Goal: Task Accomplishment & Management: Manage account settings

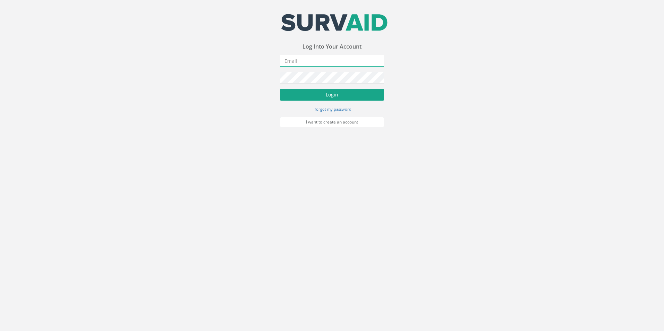
type input "[EMAIL_ADDRESS][DOMAIN_NAME]"
click at [344, 95] on button "Login" at bounding box center [332, 95] width 104 height 12
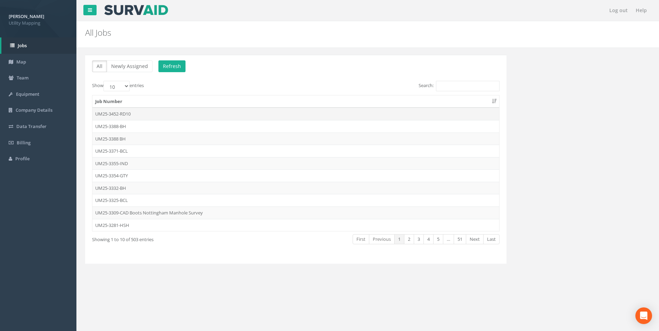
click at [124, 114] on td "UM25-3452-RD10" at bounding box center [295, 114] width 407 height 13
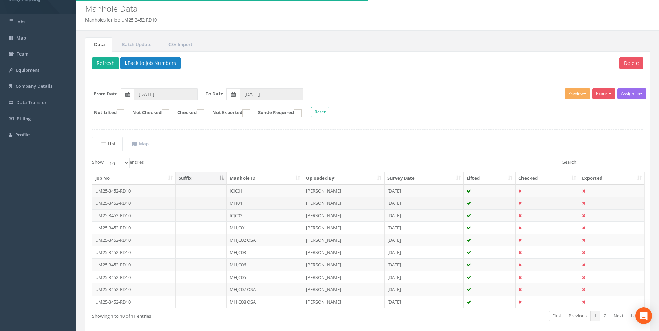
scroll to position [35, 0]
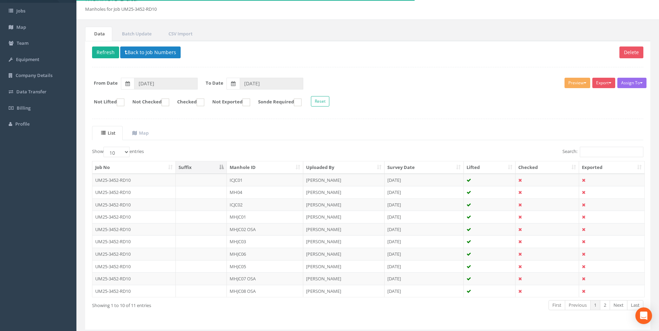
click at [243, 166] on th "Manhole ID" at bounding box center [265, 167] width 76 height 13
click at [234, 180] on td "ICJC01" at bounding box center [265, 180] width 76 height 13
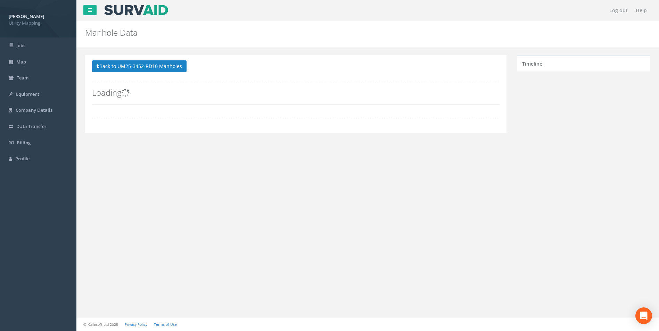
scroll to position [0, 0]
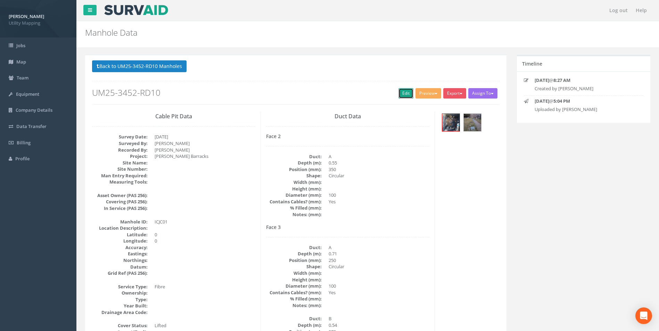
click at [398, 97] on link "Edit" at bounding box center [405, 93] width 15 height 10
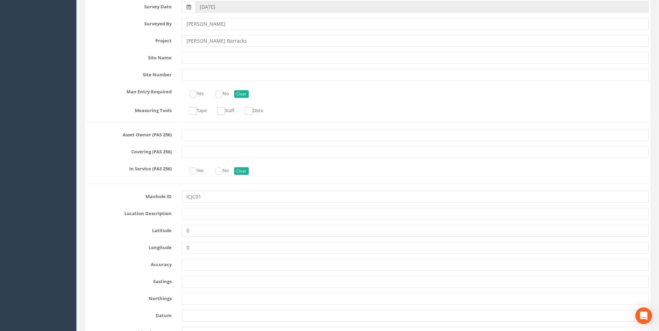
scroll to position [208, 0]
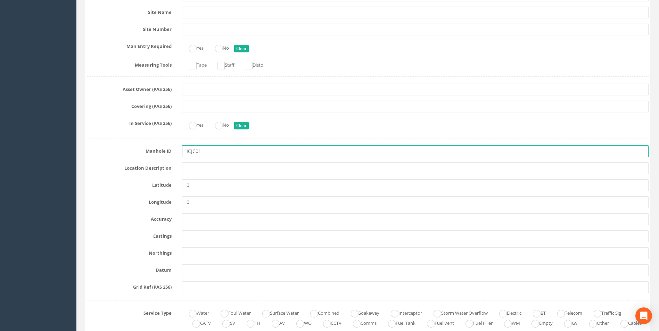
drag, startPoint x: 208, startPoint y: 153, endPoint x: 214, endPoint y: 147, distance: 8.3
click at [214, 147] on input "ICJC01" at bounding box center [415, 152] width 466 height 12
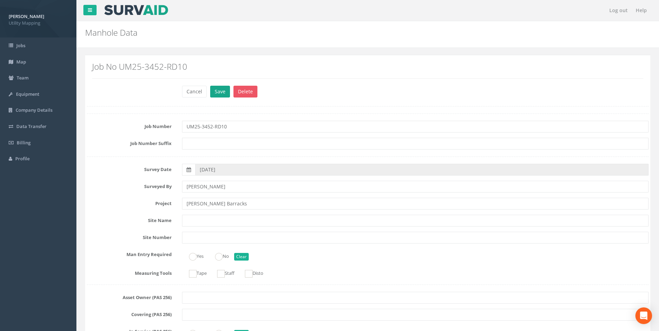
type input "IC16"
click at [216, 89] on button "Save" at bounding box center [220, 92] width 20 height 12
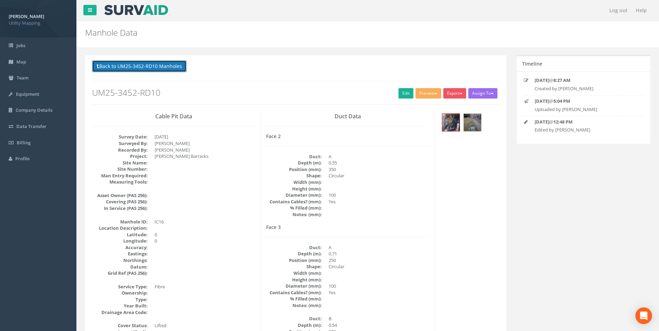
click at [140, 66] on button "Back to UM25-3452-RD10 Manholes" at bounding box center [139, 66] width 94 height 12
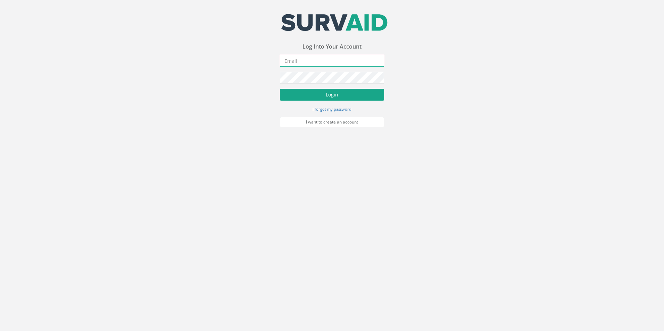
type input "[EMAIL_ADDRESS][DOMAIN_NAME]"
click at [341, 94] on button "Login" at bounding box center [332, 95] width 104 height 12
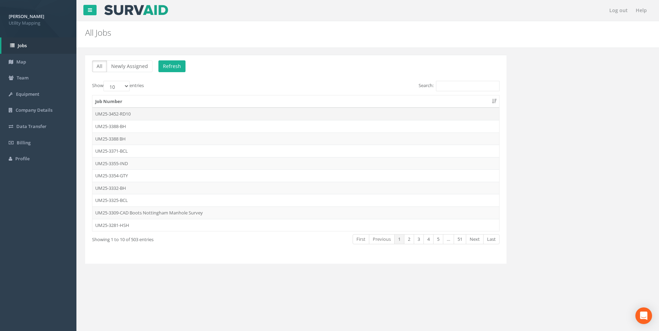
click at [115, 115] on td "UM25-3452-RD10" at bounding box center [295, 114] width 407 height 13
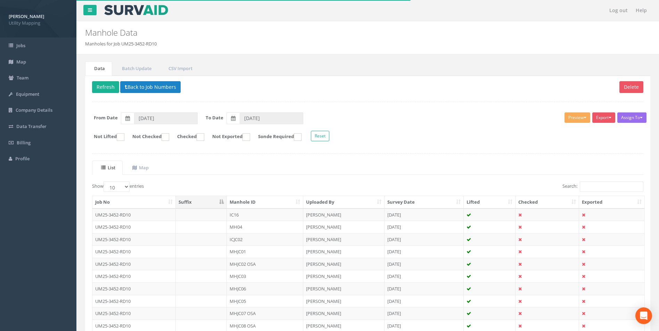
click at [244, 202] on th "Manhole ID" at bounding box center [265, 202] width 76 height 13
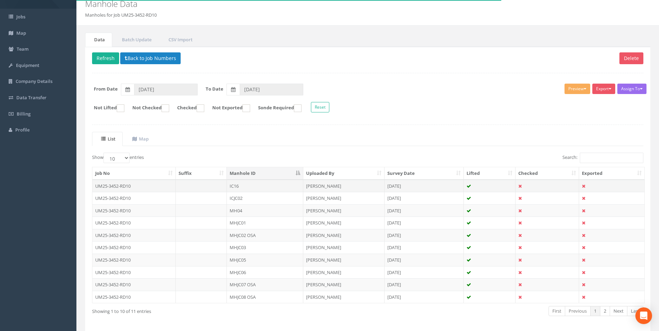
scroll to position [56, 0]
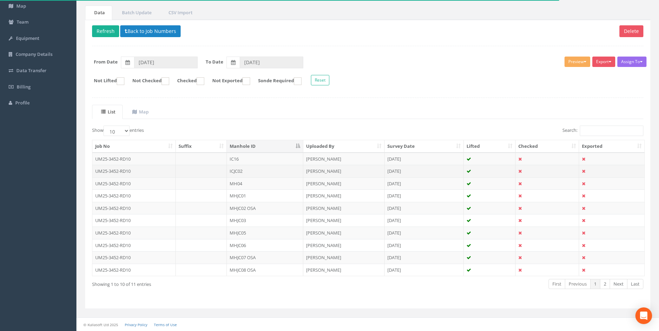
click at [231, 171] on td "ICJC02" at bounding box center [265, 171] width 76 height 13
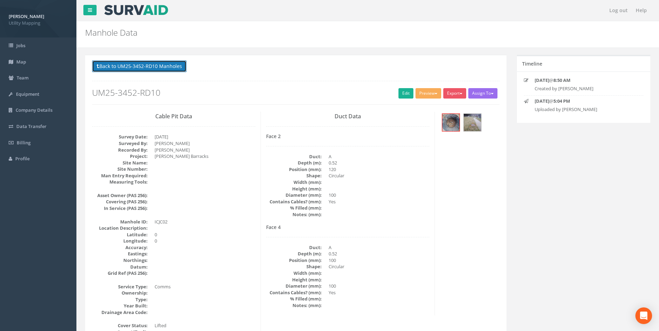
click at [132, 67] on button "Back to UM25-3452-RD10 Manholes" at bounding box center [139, 66] width 94 height 12
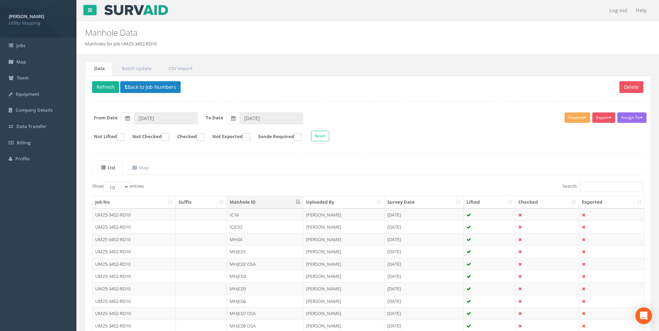
click at [243, 201] on th "Manhole ID" at bounding box center [265, 202] width 76 height 13
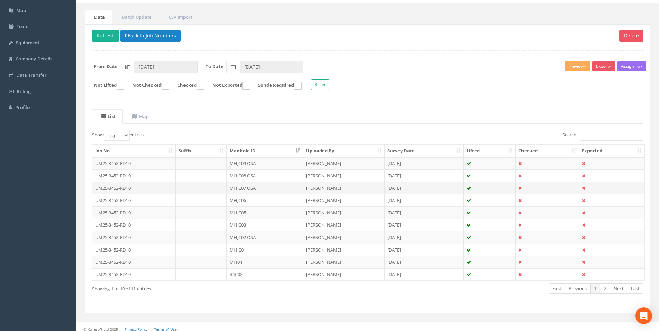
scroll to position [56, 0]
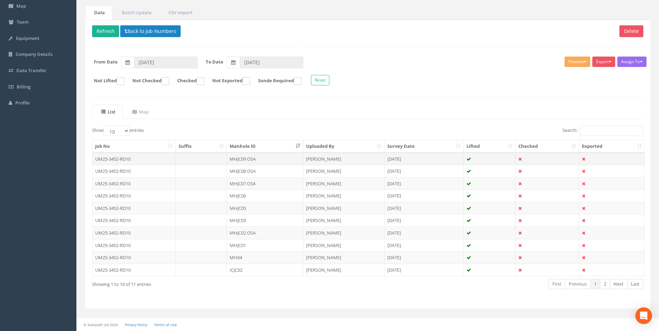
click at [254, 158] on td "MHJC09 OSA" at bounding box center [265, 159] width 76 height 13
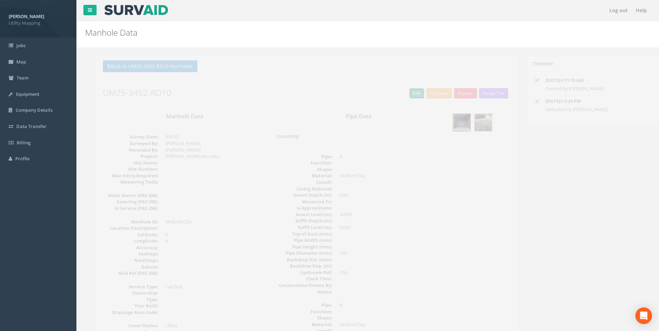
click at [402, 93] on link "Edit" at bounding box center [405, 93] width 15 height 10
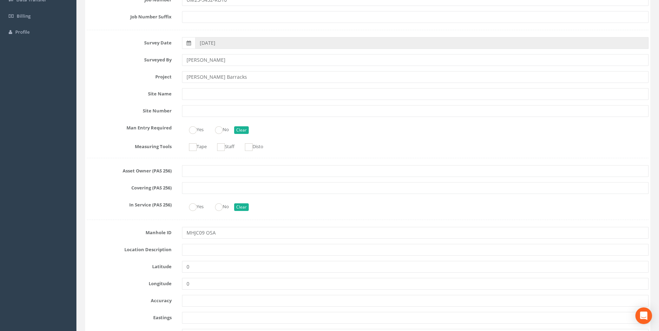
scroll to position [139, 0]
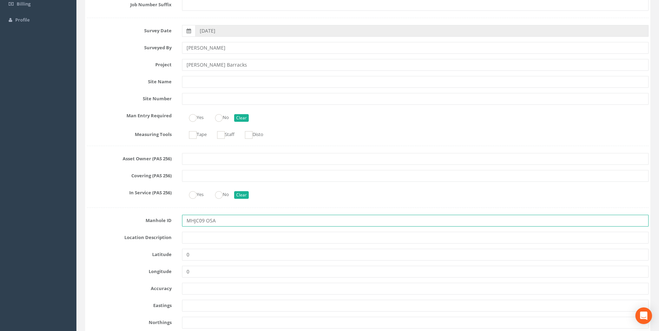
click at [223, 218] on input "MHJC09 OSA" at bounding box center [415, 221] width 466 height 12
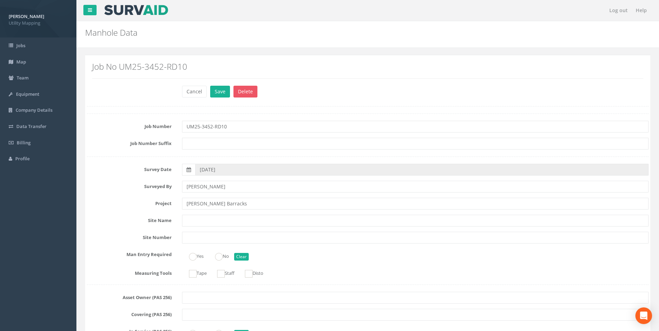
type input "MH95 OSA"
click at [219, 97] on button "Save" at bounding box center [220, 92] width 20 height 12
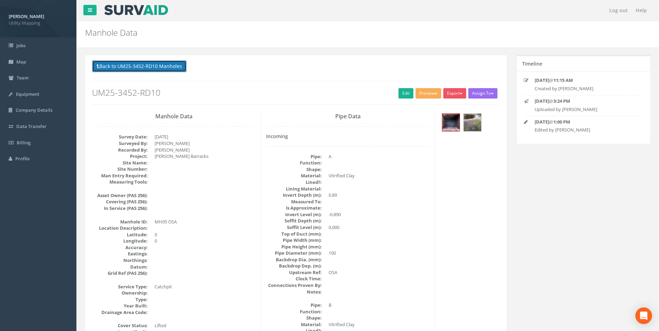
click at [147, 65] on button "Back to UM25-3452-RD10 Manholes" at bounding box center [139, 66] width 94 height 12
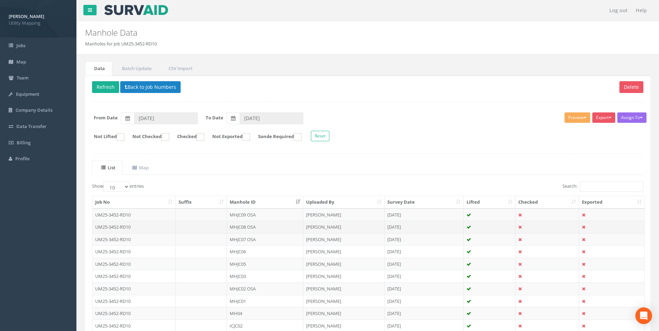
click at [244, 230] on td "MHJC08 OSA" at bounding box center [265, 227] width 76 height 13
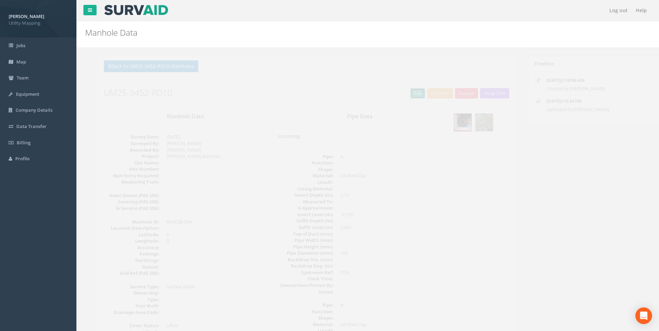
click at [399, 93] on link "Edit" at bounding box center [405, 93] width 15 height 10
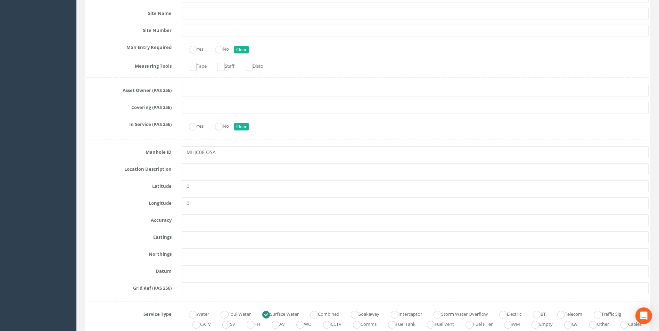
scroll to position [208, 0]
click at [204, 151] on input "MHJC08 OSA" at bounding box center [415, 152] width 466 height 12
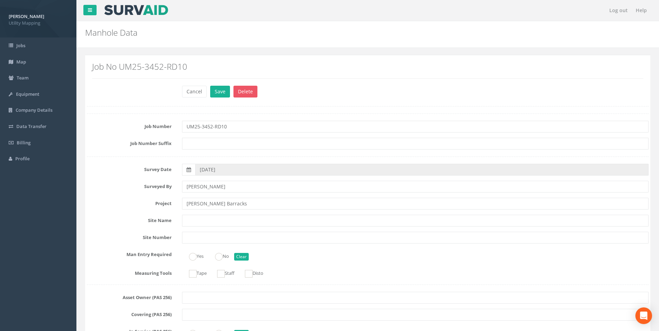
type input "MH94 OSA"
drag, startPoint x: 216, startPoint y: 85, endPoint x: 216, endPoint y: 88, distance: 3.5
click at [216, 85] on div "Job No UM25-3452-RD10" at bounding box center [368, 72] width 562 height 25
click at [217, 93] on button "Save" at bounding box center [220, 92] width 20 height 12
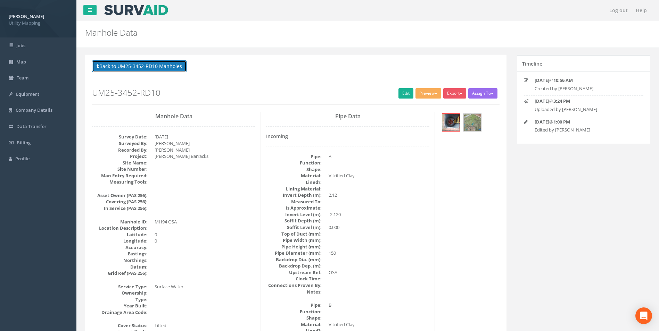
click at [153, 64] on button "Back to UM25-3452-RD10 Manholes" at bounding box center [139, 66] width 94 height 12
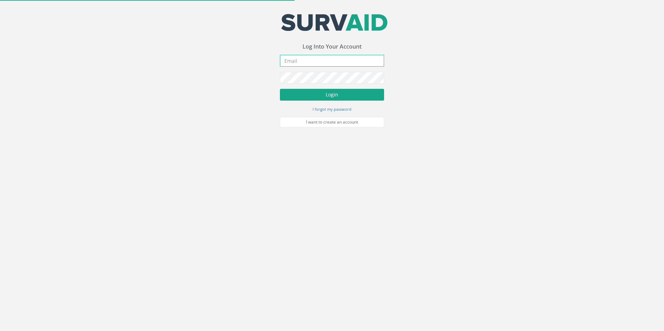
type input "[EMAIL_ADDRESS][DOMAIN_NAME]"
click at [303, 94] on button "Login" at bounding box center [332, 95] width 104 height 12
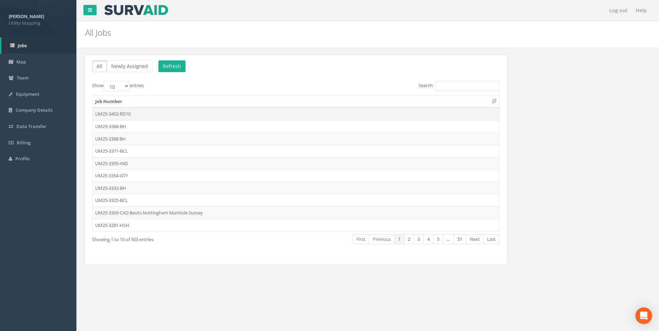
click at [130, 113] on td "UM25-3452-RD10" at bounding box center [295, 114] width 407 height 13
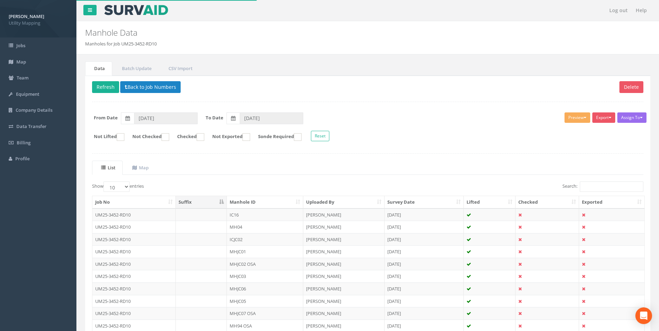
click at [239, 202] on th "Manhole ID" at bounding box center [265, 202] width 76 height 13
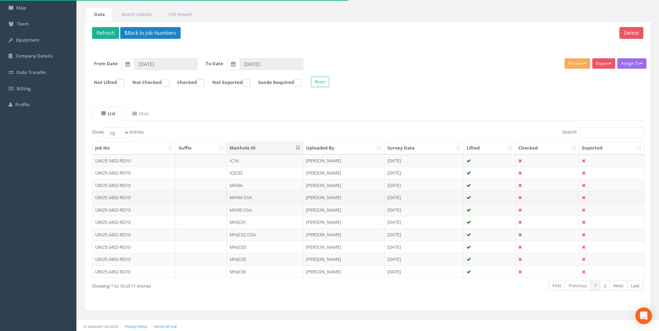
scroll to position [56, 0]
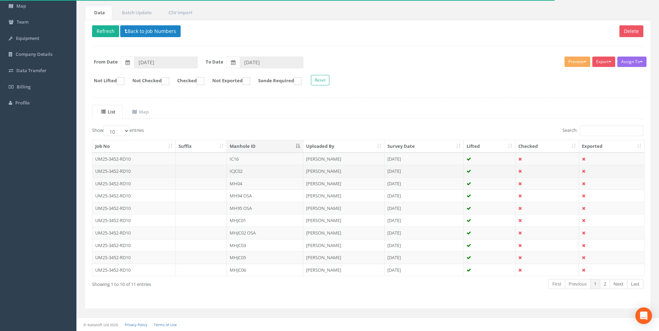
click at [244, 173] on td "ICJC02" at bounding box center [265, 171] width 76 height 13
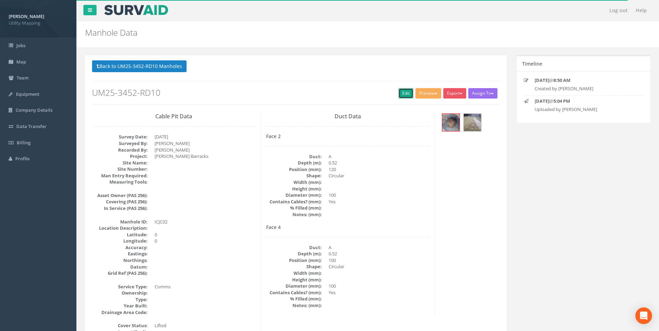
click at [401, 93] on link "Edit" at bounding box center [405, 93] width 15 height 10
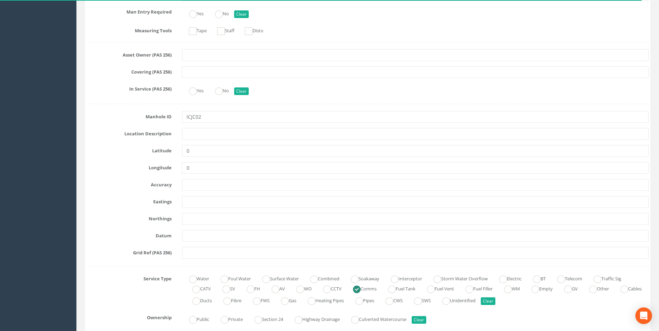
scroll to position [243, 0]
click at [211, 119] on input "ICJC02" at bounding box center [415, 117] width 466 height 12
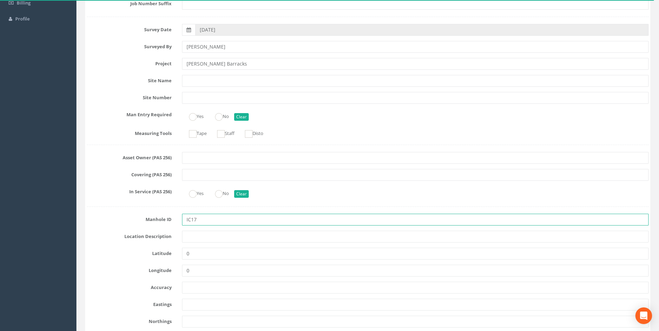
scroll to position [0, 0]
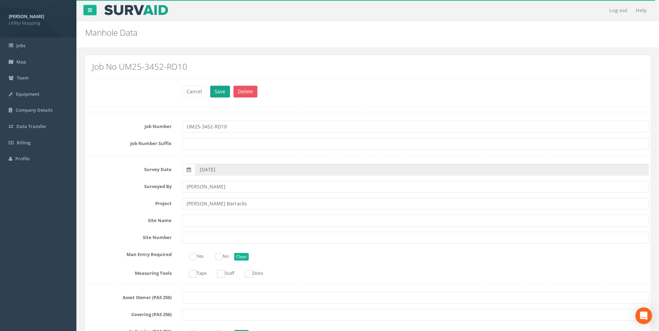
type input "IC17"
click at [222, 87] on button "Save" at bounding box center [220, 92] width 20 height 12
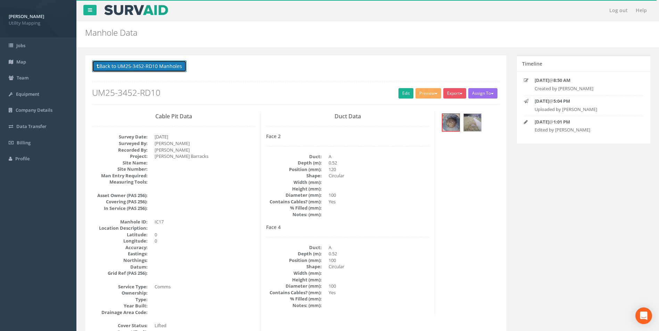
click at [132, 64] on button "Back to UM25-3452-RD10 Manholes" at bounding box center [139, 66] width 94 height 12
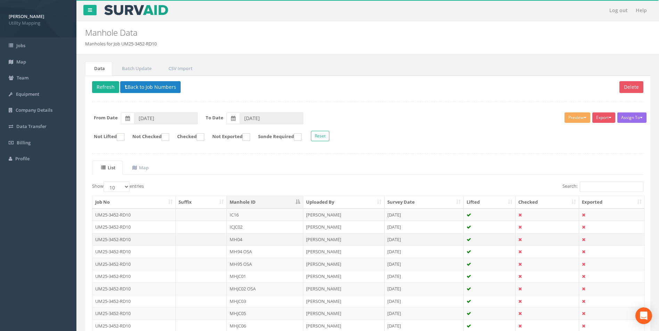
scroll to position [35, 0]
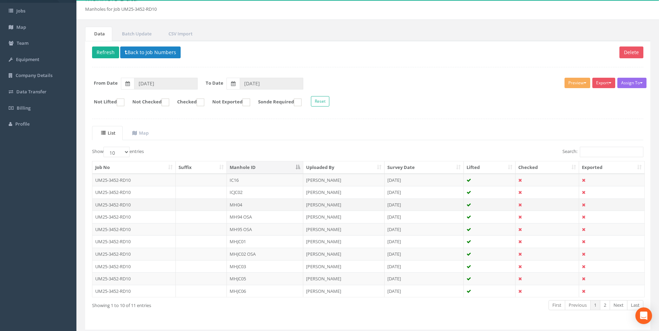
click at [239, 201] on td "MH04" at bounding box center [265, 205] width 76 height 13
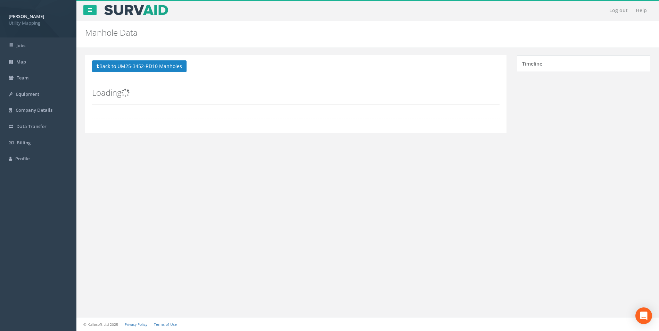
scroll to position [0, 0]
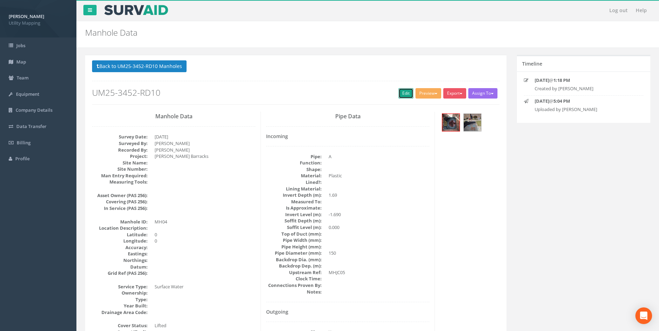
click at [399, 94] on link "Edit" at bounding box center [405, 93] width 15 height 10
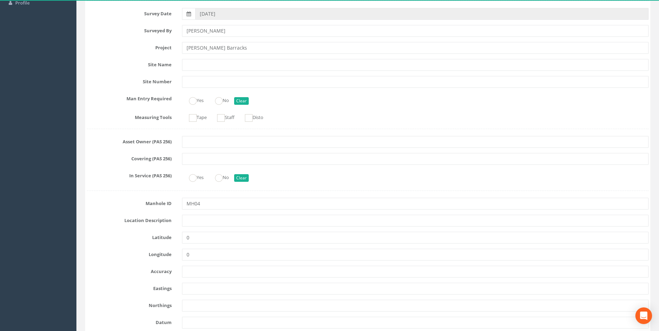
scroll to position [174, 0]
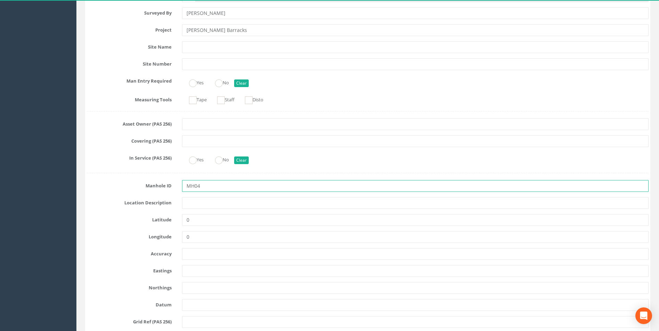
click at [210, 186] on input "MH04" at bounding box center [415, 186] width 466 height 12
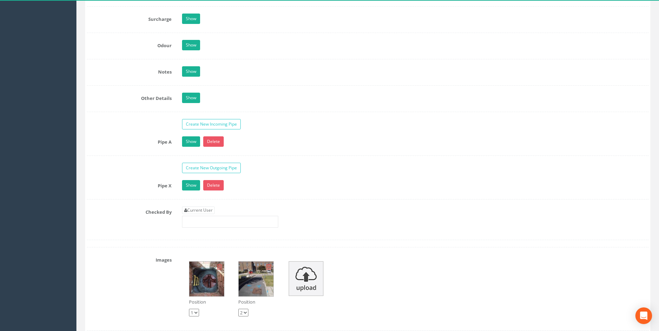
scroll to position [1077, 0]
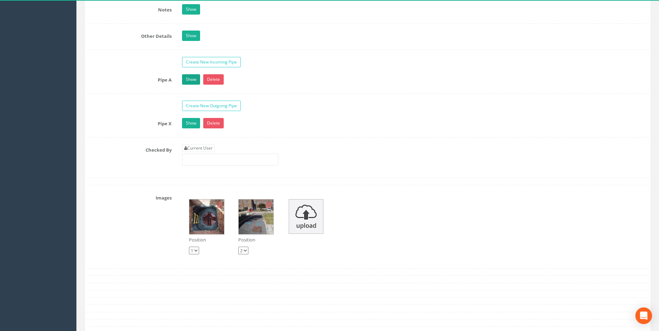
type input "MH90"
click at [191, 78] on link "Show" at bounding box center [191, 79] width 18 height 10
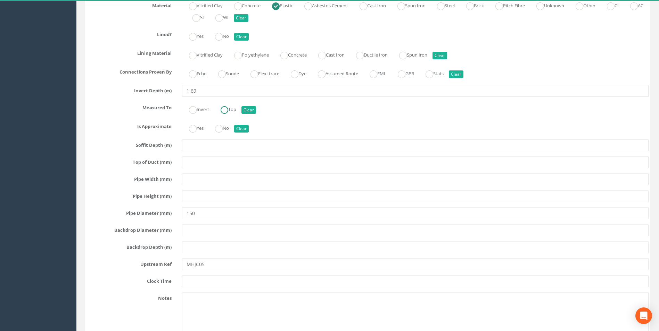
scroll to position [1285, 0]
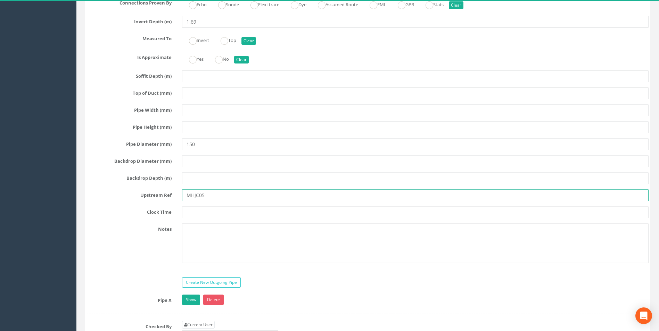
click at [216, 197] on input "MHJC05" at bounding box center [415, 196] width 466 height 12
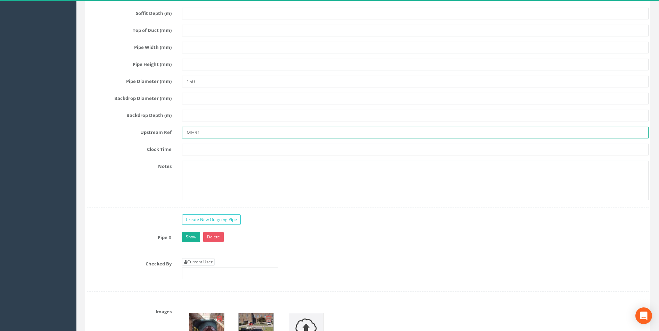
scroll to position [1354, 0]
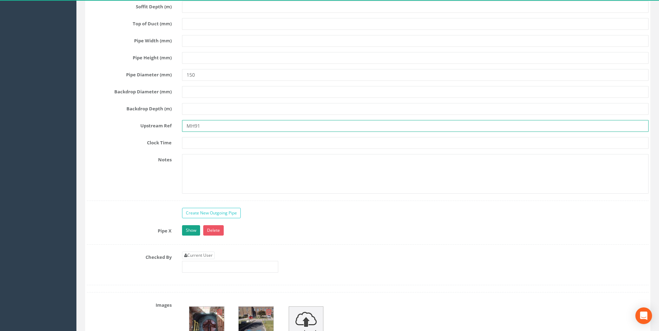
type input "MH91"
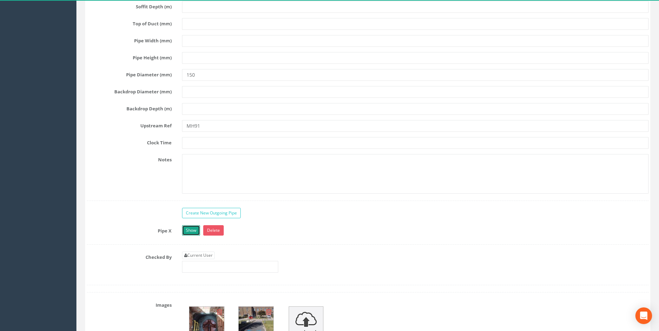
click at [190, 231] on link "Show" at bounding box center [191, 230] width 18 height 10
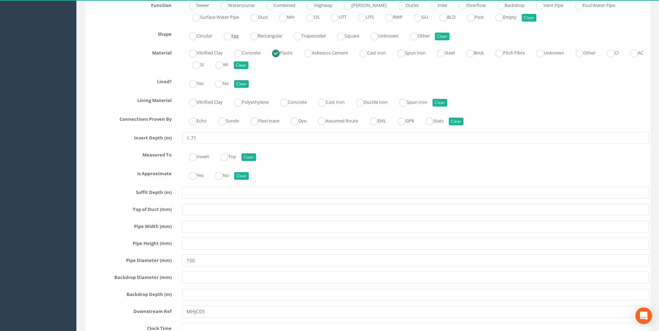
scroll to position [1702, 0]
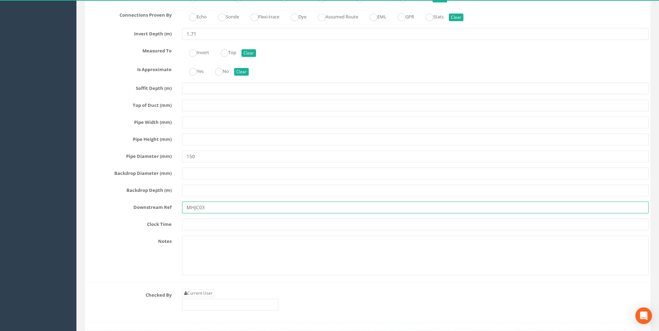
click at [207, 211] on input "MHJC03" at bounding box center [415, 208] width 466 height 12
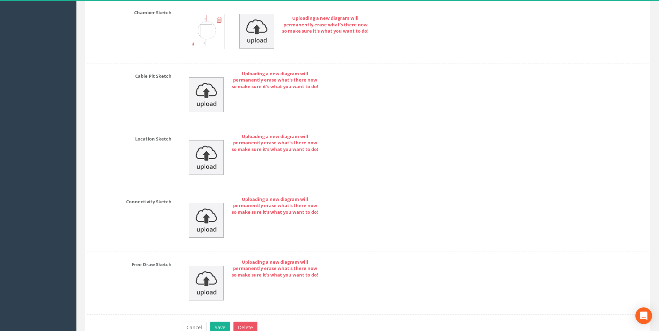
scroll to position [2249, 0]
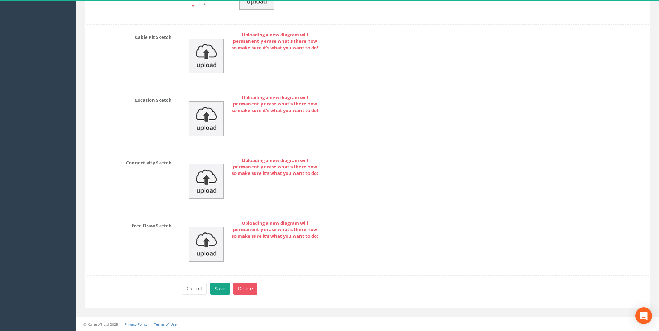
type input "MH89"
click at [223, 290] on button "Save" at bounding box center [220, 289] width 20 height 12
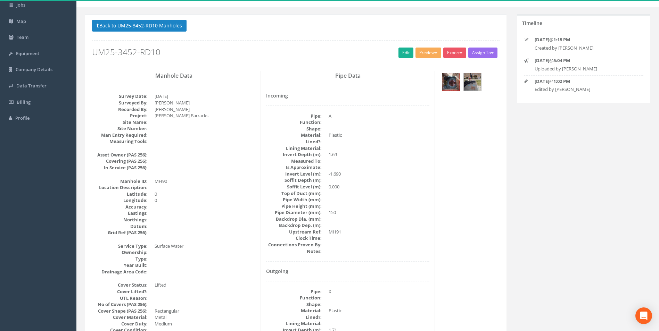
scroll to position [0, 0]
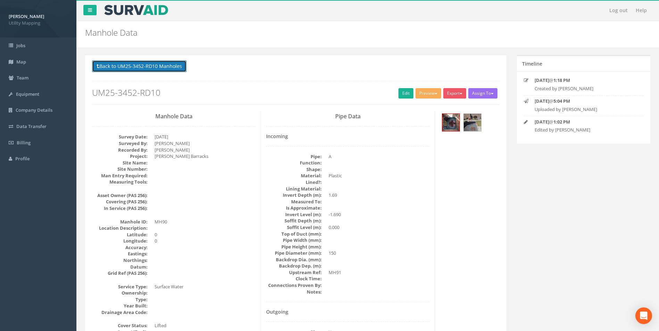
click at [156, 66] on button "Back to UM25-3452-RD10 Manholes" at bounding box center [139, 66] width 94 height 12
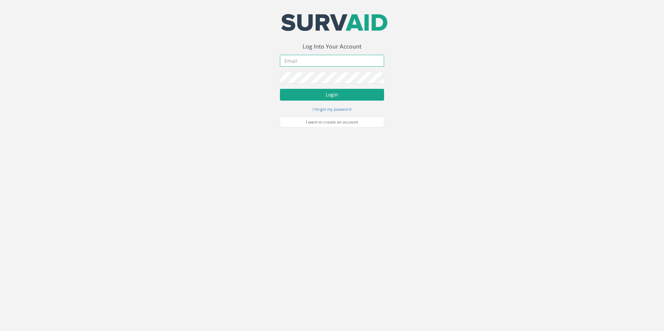
type input "[EMAIL_ADDRESS][DOMAIN_NAME]"
drag, startPoint x: 317, startPoint y: 94, endPoint x: 308, endPoint y: 97, distance: 8.8
click at [315, 95] on button "Login" at bounding box center [332, 95] width 104 height 12
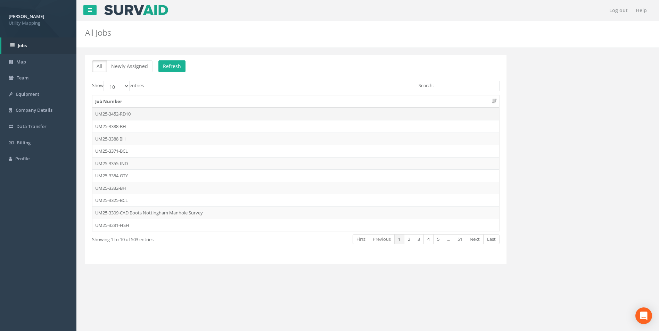
click at [122, 111] on td "UM25-3452-RD10" at bounding box center [295, 114] width 407 height 13
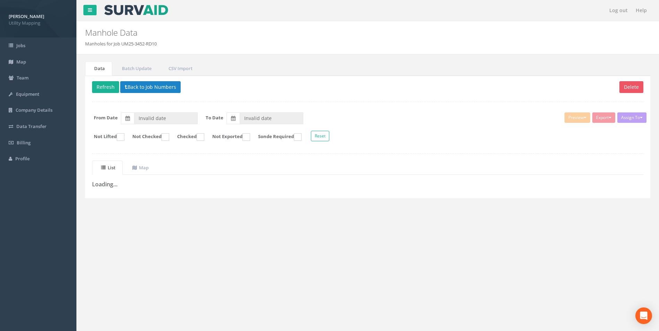
type input "[DATE]"
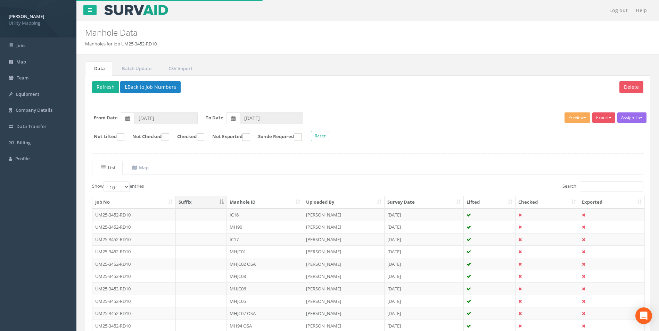
click at [246, 201] on th "Manhole ID" at bounding box center [265, 202] width 76 height 13
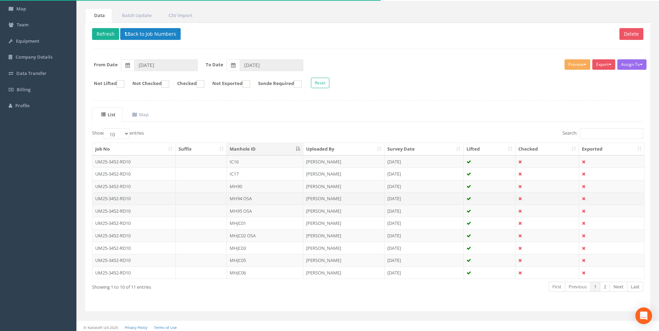
scroll to position [56, 0]
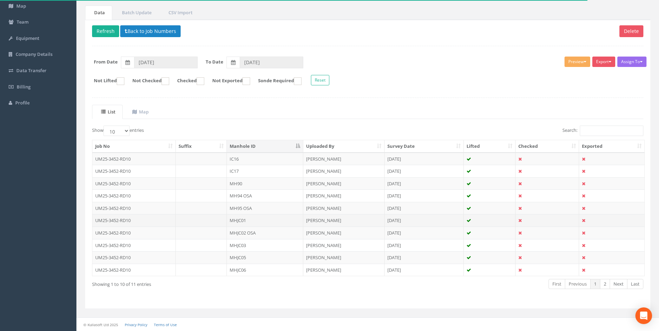
click at [239, 219] on td "MHJC01" at bounding box center [265, 220] width 76 height 13
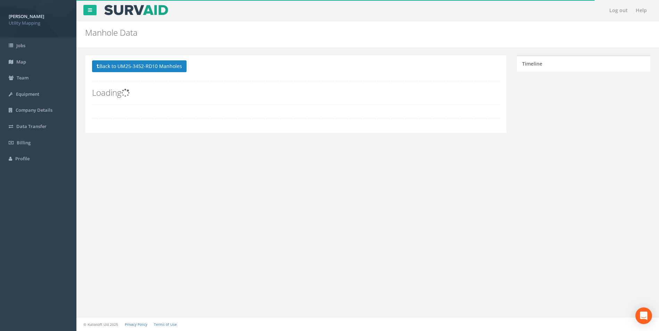
scroll to position [0, 0]
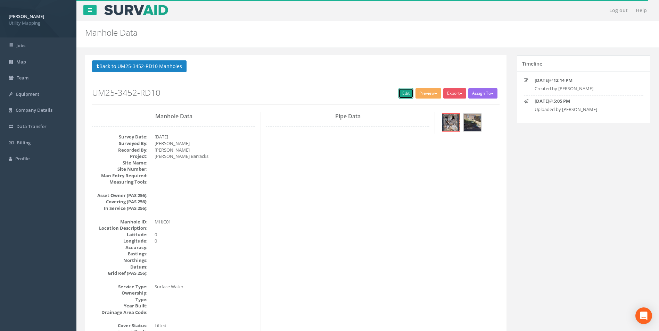
click at [405, 93] on link "Edit" at bounding box center [405, 93] width 15 height 10
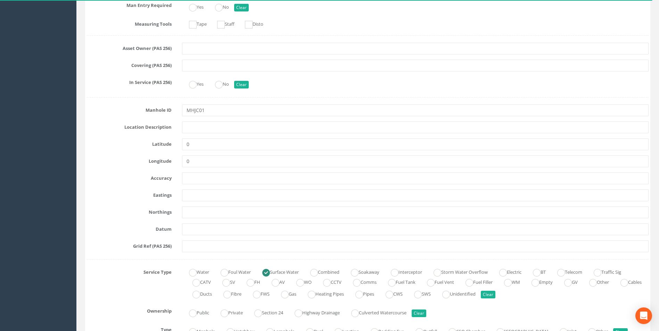
scroll to position [278, 0]
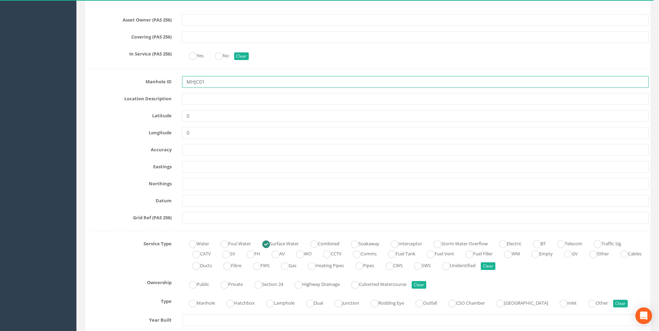
click at [215, 82] on input "MHJC01" at bounding box center [415, 82] width 466 height 12
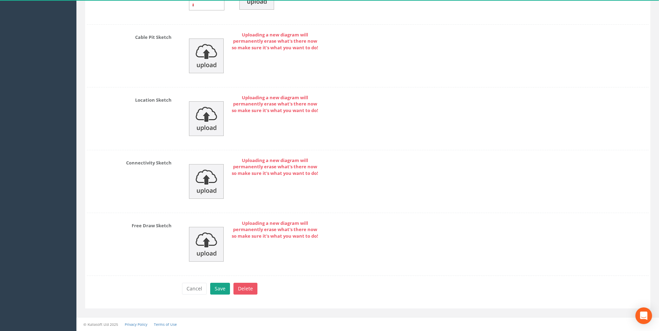
type input "MH87 OSA"
click at [219, 292] on button "Save" at bounding box center [220, 289] width 20 height 12
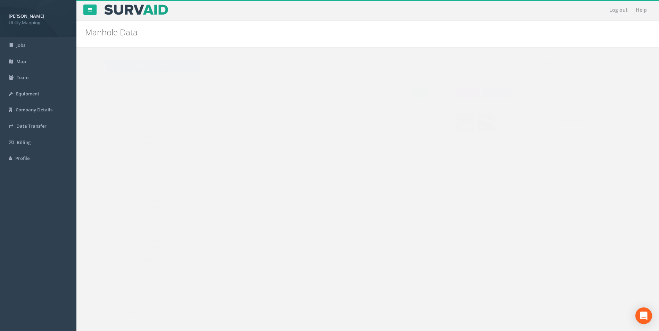
scroll to position [0, 0]
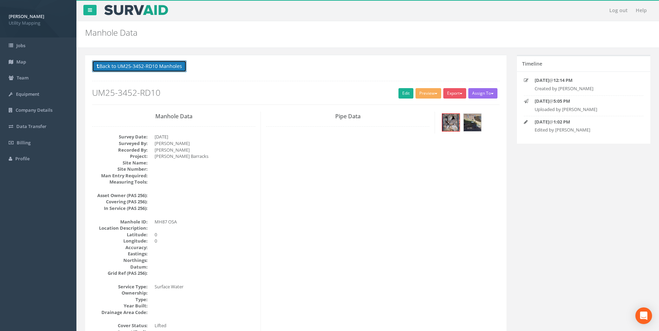
click at [136, 66] on button "Back to UM25-3452-RD10 Manholes" at bounding box center [139, 66] width 94 height 12
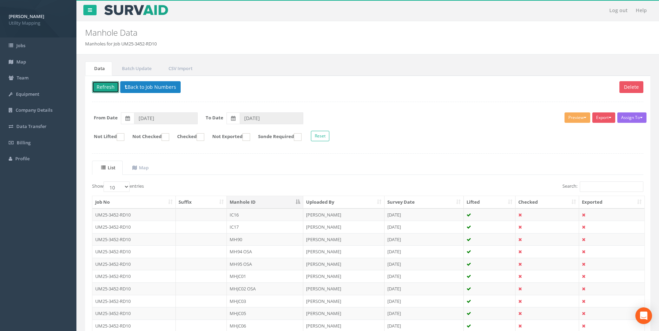
click at [105, 83] on button "Refresh" at bounding box center [105, 87] width 27 height 12
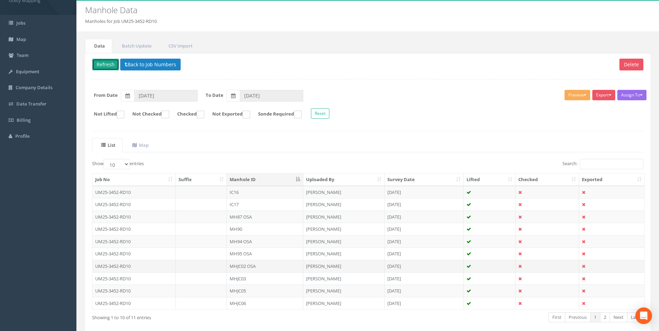
scroll to position [35, 0]
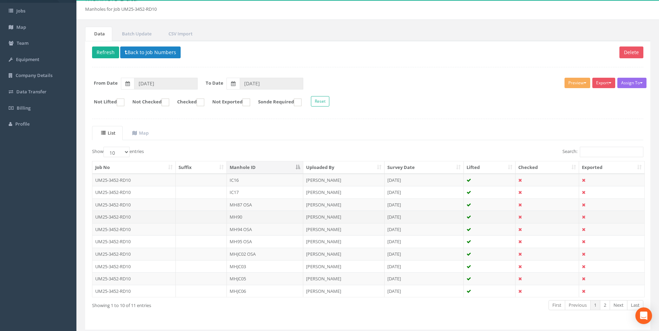
click at [245, 216] on td "MH90" at bounding box center [265, 217] width 76 height 13
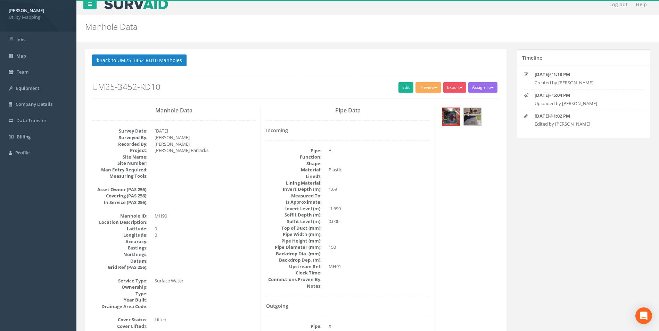
scroll to position [0, 0]
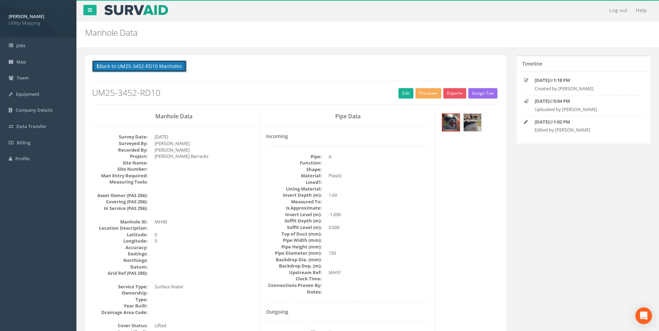
click at [143, 66] on button "Back to UM25-3452-RD10 Manholes" at bounding box center [139, 66] width 94 height 12
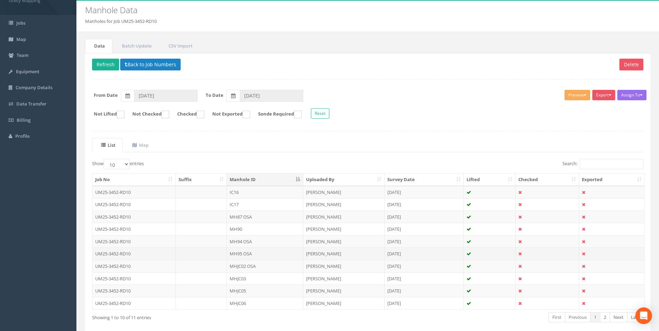
scroll to position [35, 0]
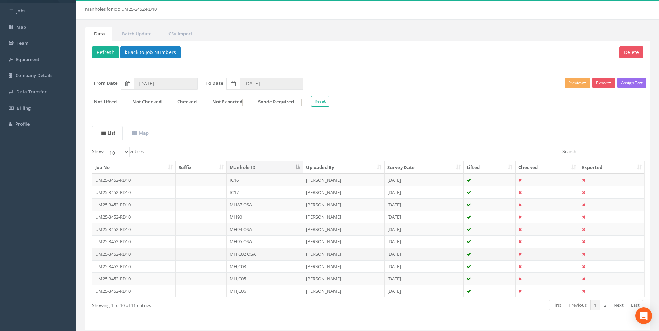
click at [255, 252] on td "MHJC02 OSA" at bounding box center [265, 254] width 76 height 13
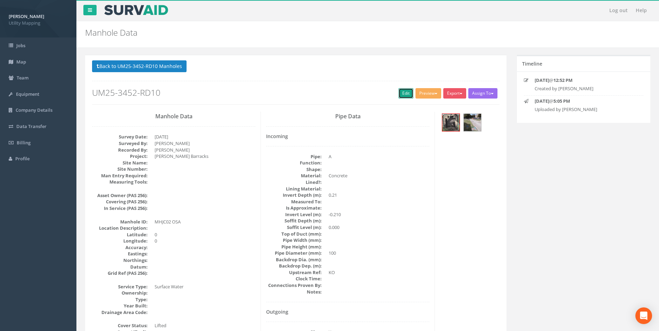
click at [398, 96] on link "Edit" at bounding box center [405, 93] width 15 height 10
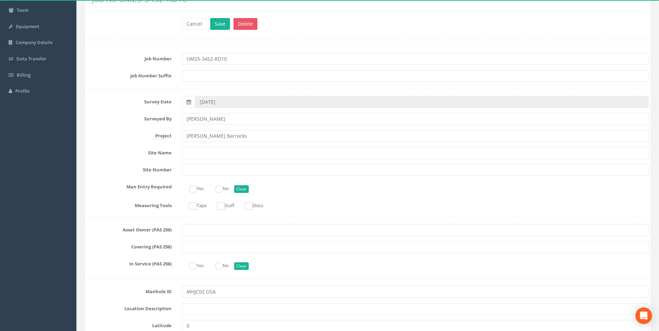
scroll to position [174, 0]
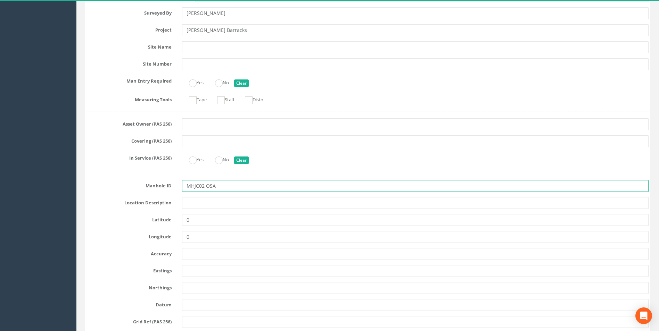
drag, startPoint x: 228, startPoint y: 185, endPoint x: 195, endPoint y: 187, distance: 33.1
click at [195, 187] on input "MHJC02 OSA" at bounding box center [415, 186] width 466 height 12
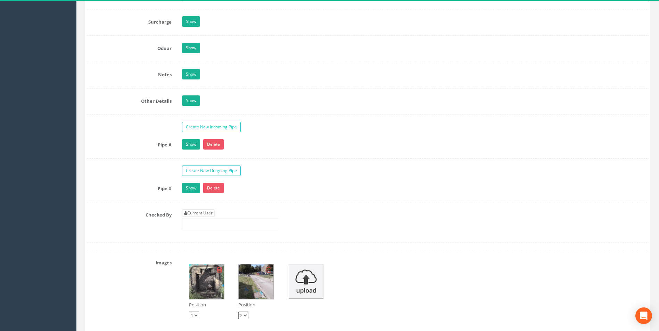
scroll to position [1007, 0]
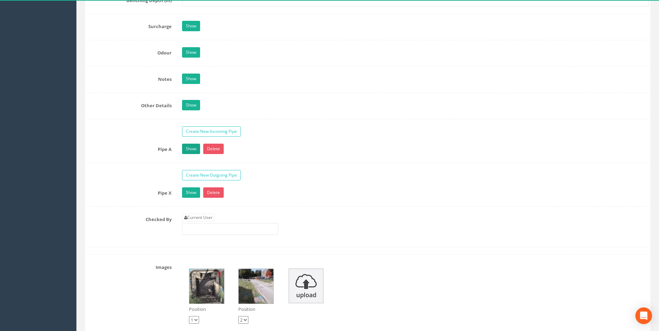
type input "MH88 OSA"
click at [191, 150] on link "Show" at bounding box center [191, 149] width 18 height 10
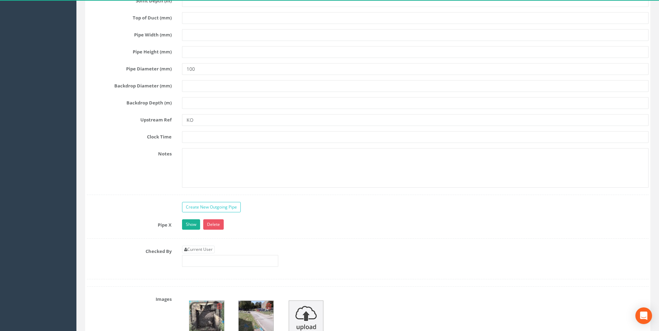
scroll to position [1389, 0]
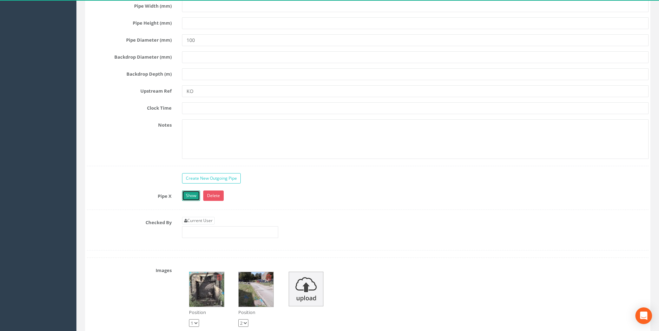
click at [187, 194] on link "Show" at bounding box center [191, 196] width 18 height 10
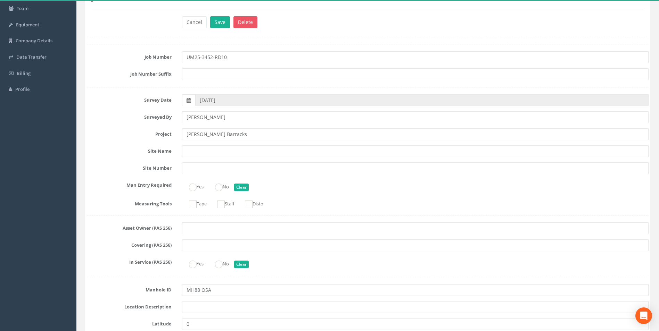
scroll to position [0, 0]
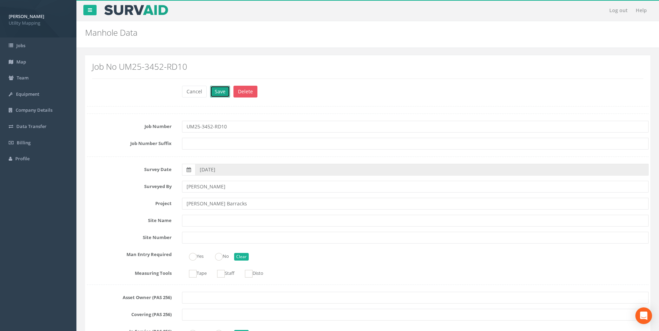
click at [218, 93] on button "Save" at bounding box center [220, 92] width 20 height 12
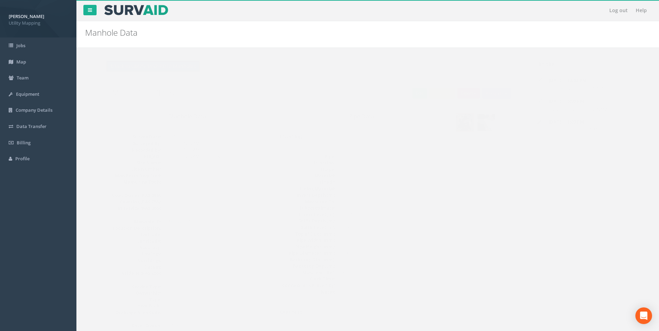
click at [151, 67] on button "Back to UM25-3452-RD10 Manholes" at bounding box center [139, 66] width 94 height 12
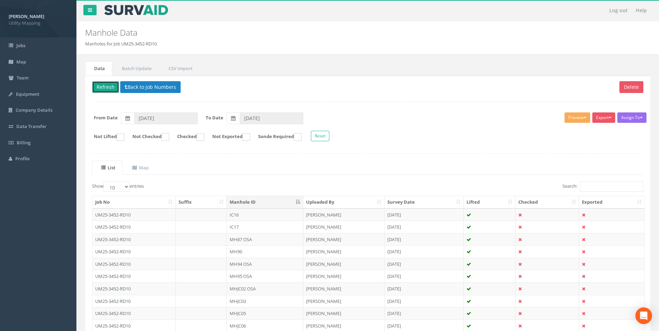
click at [109, 84] on button "Refresh" at bounding box center [105, 87] width 27 height 12
click at [257, 200] on th "Manhole ID" at bounding box center [265, 202] width 76 height 13
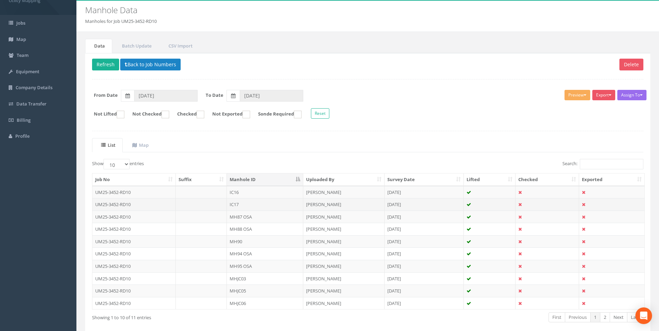
scroll to position [35, 0]
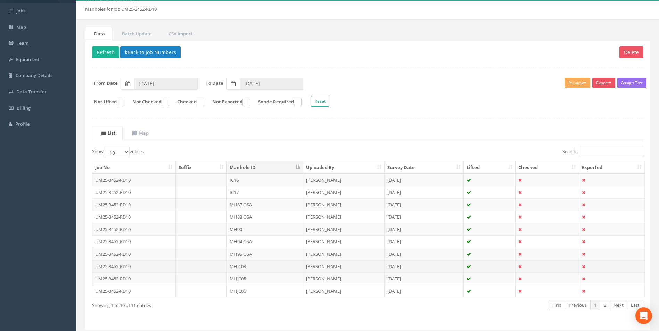
click at [243, 268] on td "MHJC03" at bounding box center [265, 266] width 76 height 13
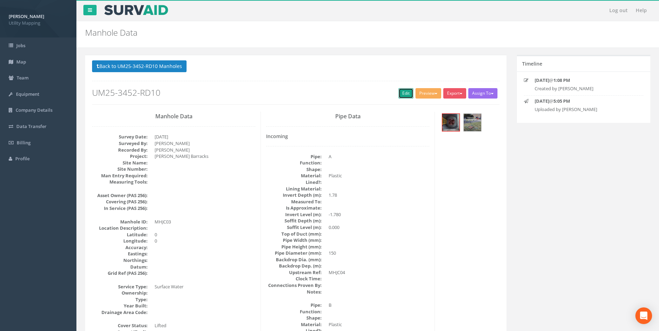
click at [401, 93] on link "Edit" at bounding box center [405, 93] width 15 height 10
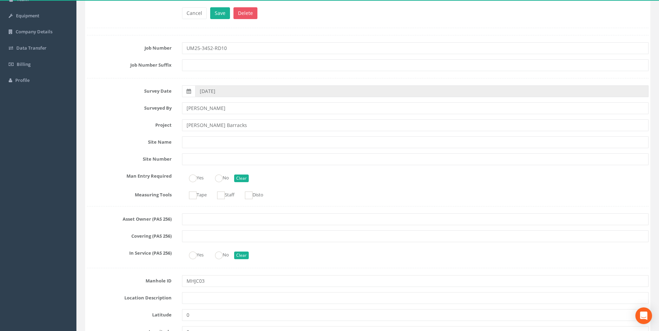
scroll to position [174, 0]
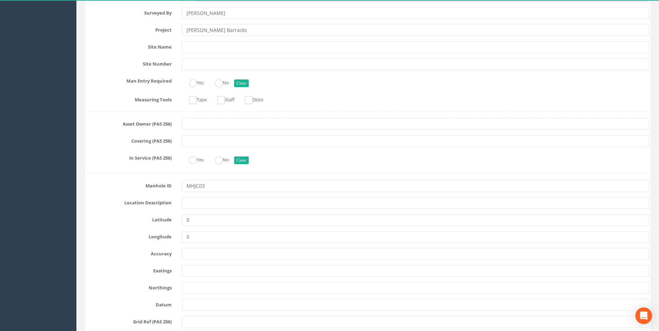
click at [226, 189] on input "MHJC03" at bounding box center [415, 186] width 466 height 12
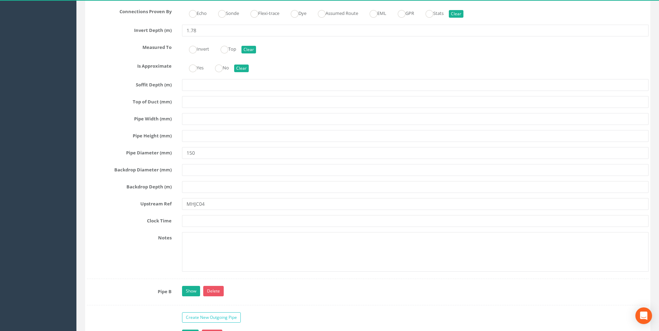
scroll to position [1285, 0]
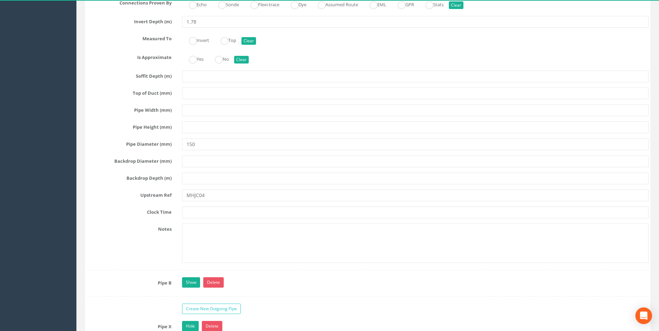
type input "MH89"
click at [221, 196] on input "MHJC04" at bounding box center [415, 196] width 466 height 12
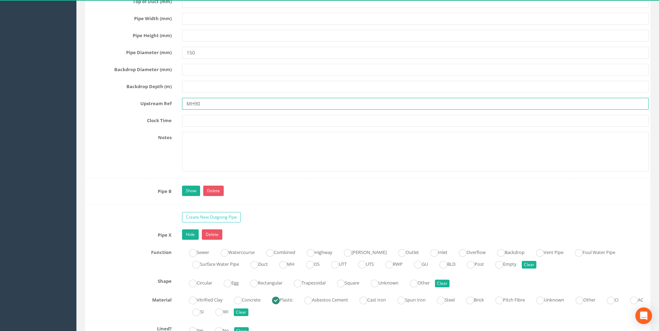
scroll to position [1389, 0]
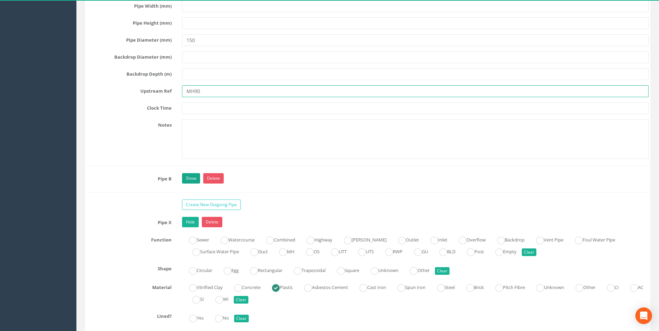
type input "MH90"
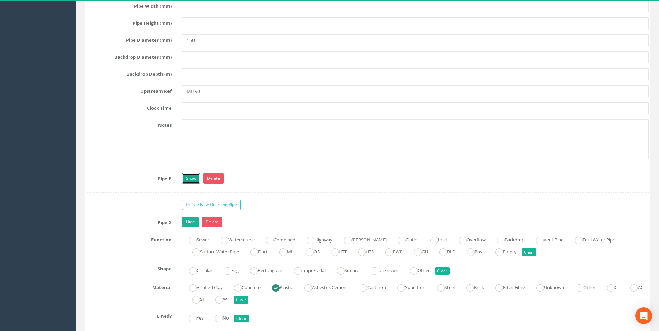
click at [188, 177] on link "Show" at bounding box center [191, 178] width 18 height 10
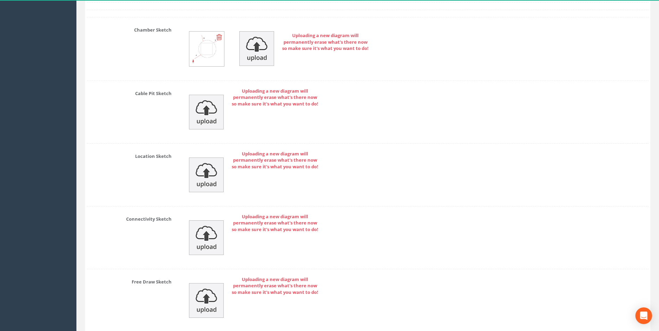
scroll to position [2661, 0]
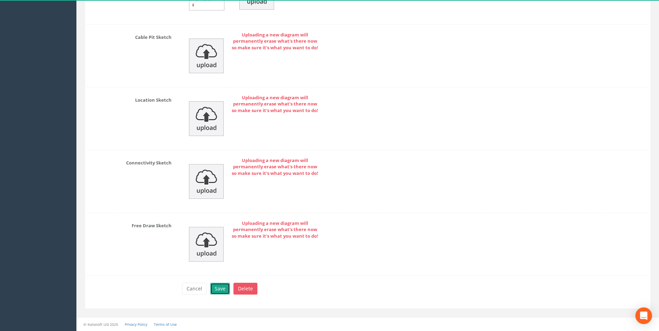
click at [226, 291] on button "Save" at bounding box center [220, 289] width 20 height 12
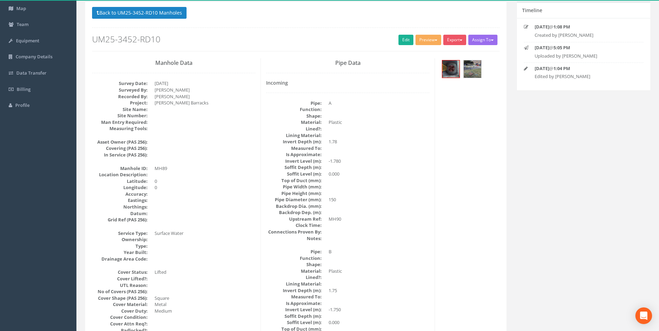
scroll to position [0, 0]
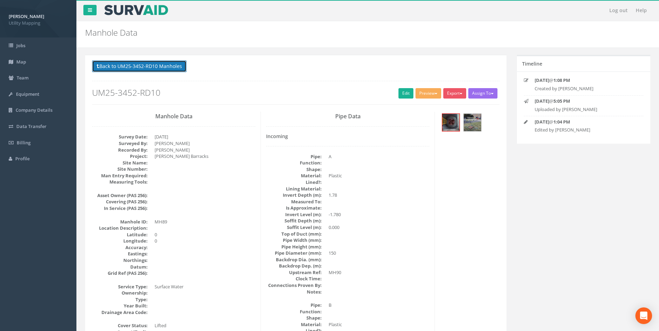
click at [134, 65] on button "Back to UM25-3452-RD10 Manholes" at bounding box center [139, 66] width 94 height 12
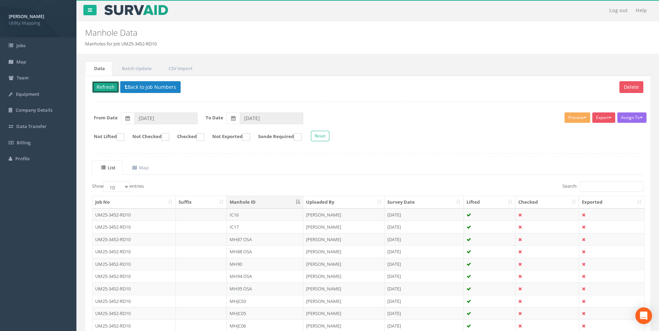
click at [108, 85] on button "Refresh" at bounding box center [105, 87] width 27 height 12
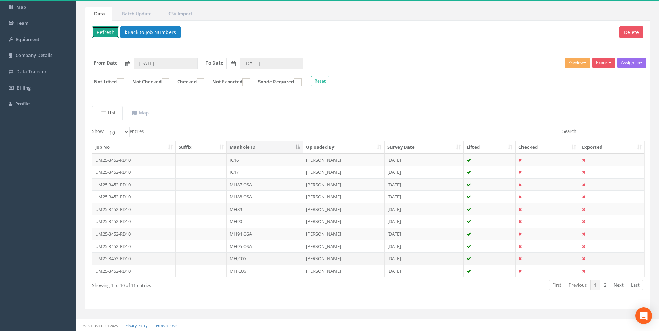
scroll to position [56, 0]
click at [248, 256] on td "MHJC05" at bounding box center [265, 257] width 76 height 13
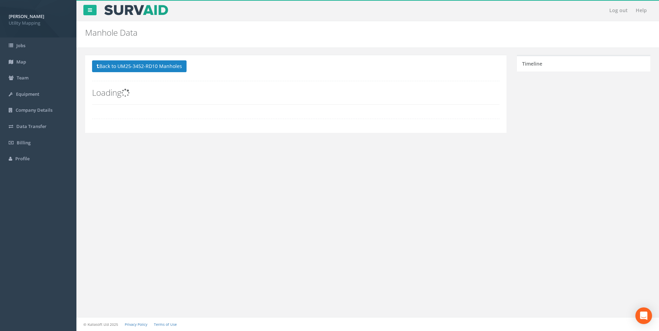
scroll to position [0, 0]
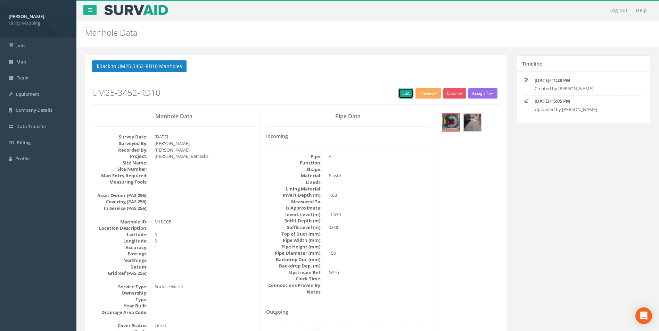
click at [401, 95] on link "Edit" at bounding box center [405, 93] width 15 height 10
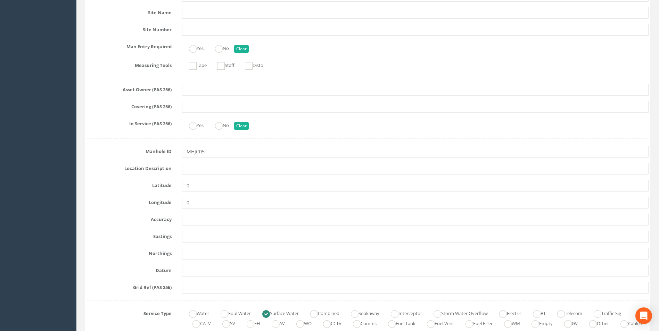
scroll to position [208, 0]
click at [215, 149] on input "MHJC05" at bounding box center [415, 152] width 466 height 12
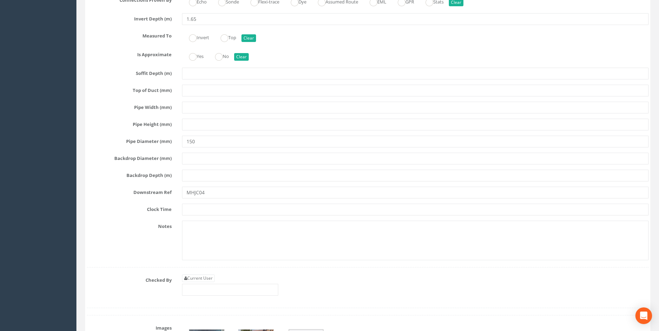
scroll to position [1736, 0]
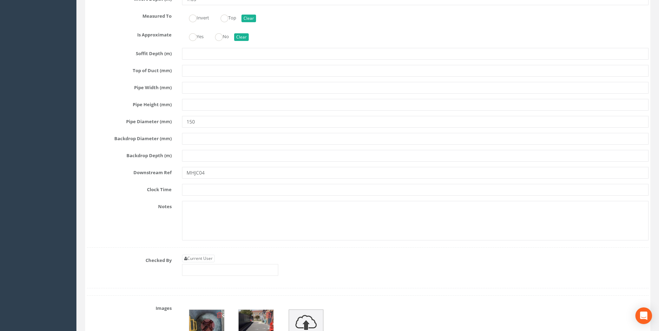
type input "MH91"
click at [216, 174] on input "MHJC04" at bounding box center [415, 173] width 466 height 12
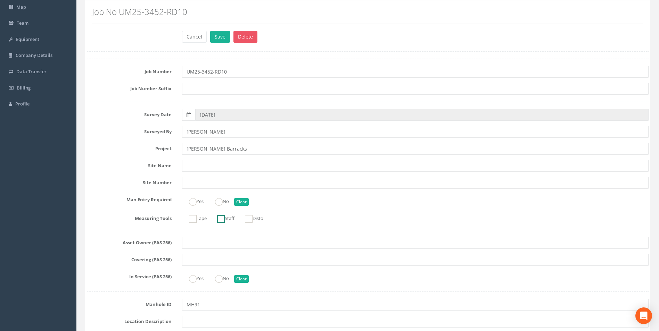
scroll to position [0, 0]
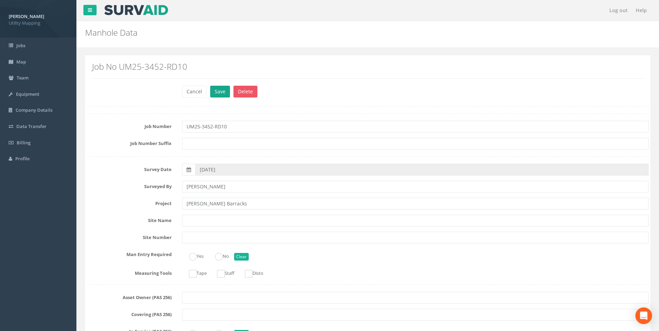
type input "MH90"
click at [215, 91] on button "Save" at bounding box center [220, 92] width 20 height 12
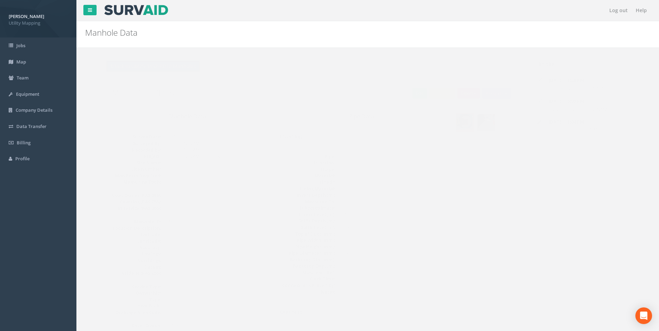
click at [149, 68] on button "Back to UM25-3452-RD10 Manholes" at bounding box center [139, 66] width 94 height 12
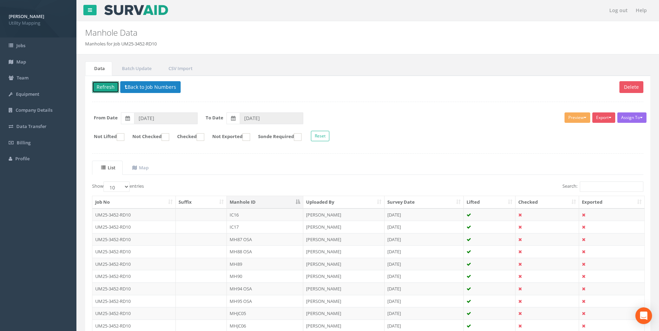
click at [106, 85] on button "Refresh" at bounding box center [105, 87] width 27 height 12
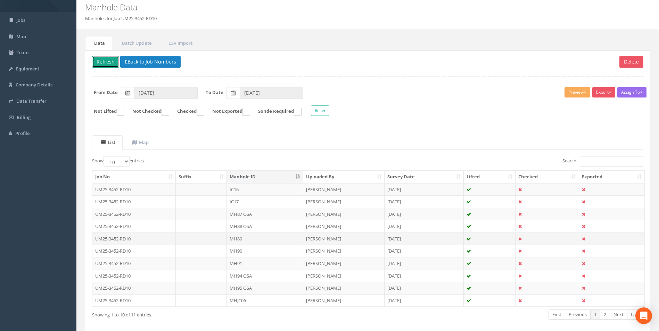
scroll to position [56, 0]
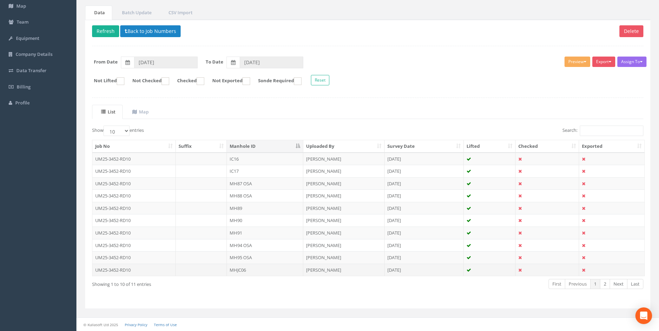
click at [243, 270] on td "MHJC06" at bounding box center [265, 270] width 76 height 13
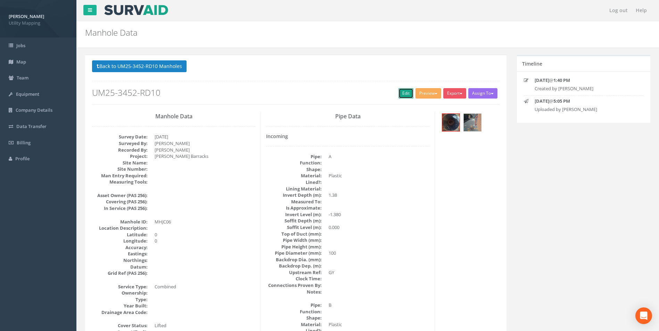
click at [405, 94] on link "Edit" at bounding box center [405, 93] width 15 height 10
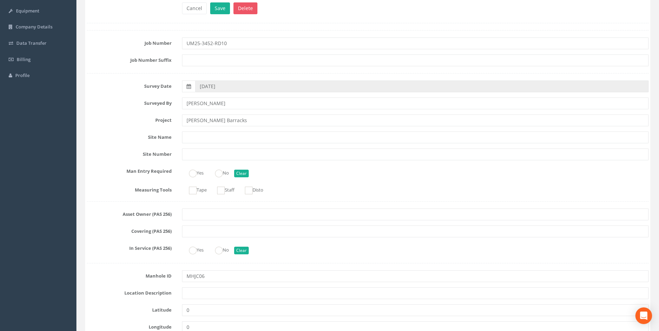
scroll to position [139, 0]
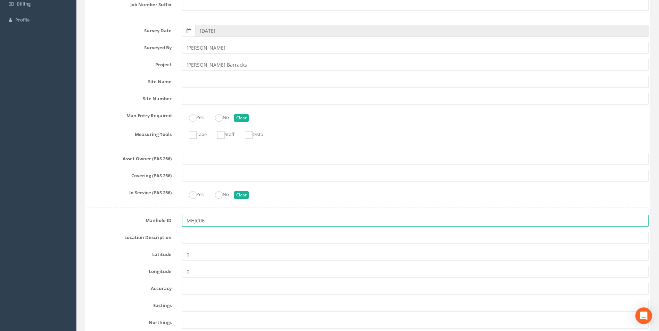
click at [218, 224] on input "MHJC06" at bounding box center [415, 221] width 466 height 12
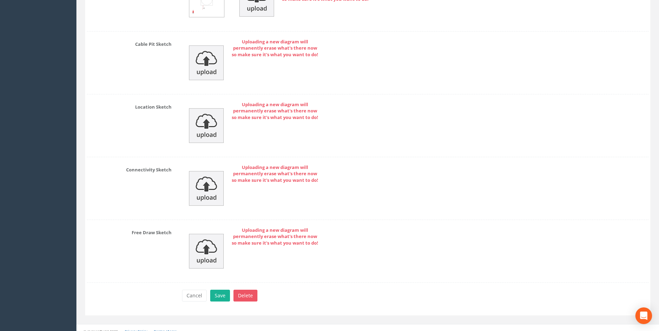
scroll to position [2661, 0]
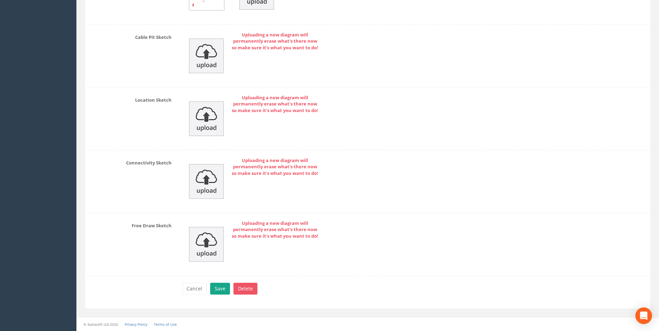
type input "MH92"
click at [225, 289] on button "Save" at bounding box center [220, 289] width 20 height 12
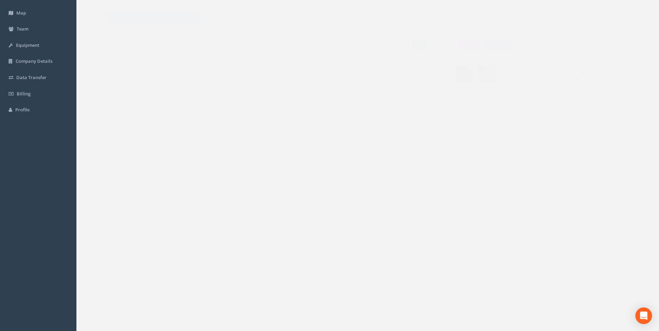
scroll to position [0, 0]
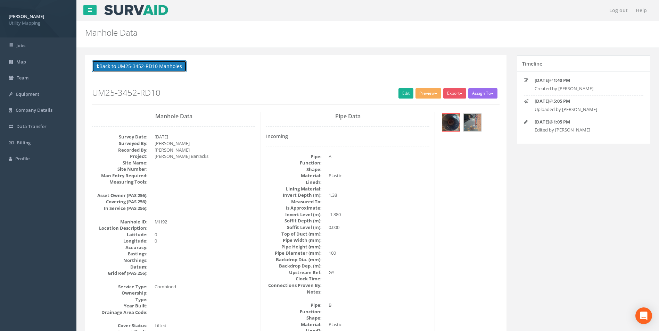
click at [164, 69] on button "Back to UM25-3452-RD10 Manholes" at bounding box center [139, 66] width 94 height 12
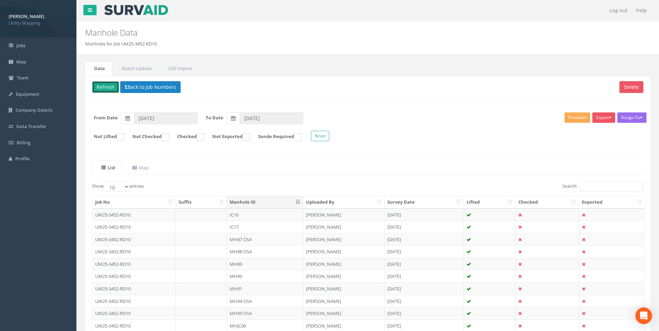
click at [105, 90] on button "Refresh" at bounding box center [105, 87] width 27 height 12
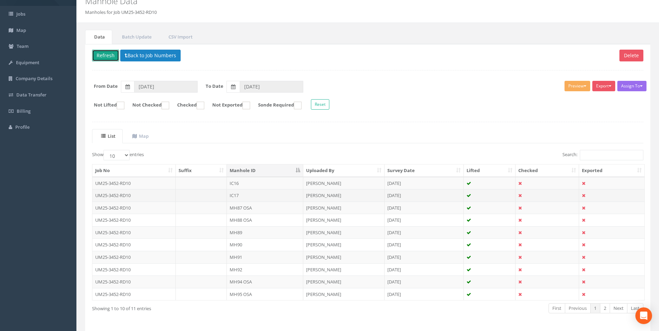
scroll to position [56, 0]
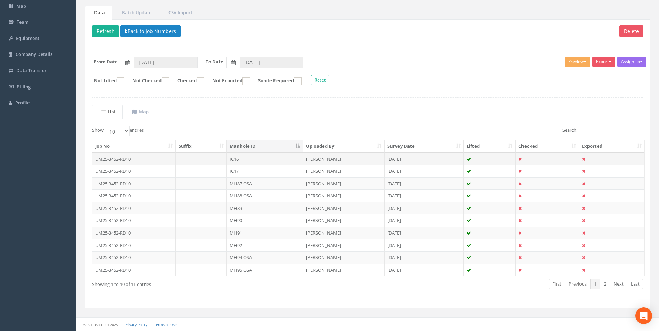
click at [239, 160] on td "IC16" at bounding box center [265, 159] width 76 height 13
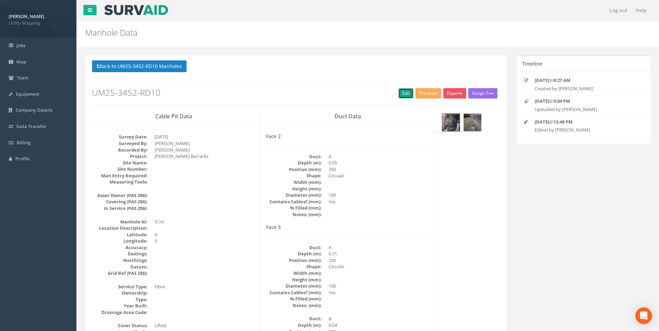
click at [402, 93] on link "Edit" at bounding box center [405, 93] width 15 height 10
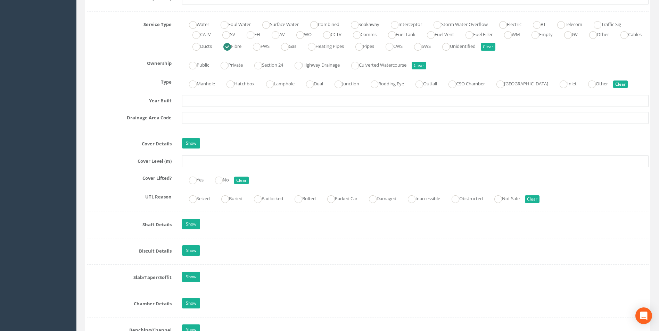
scroll to position [417, 0]
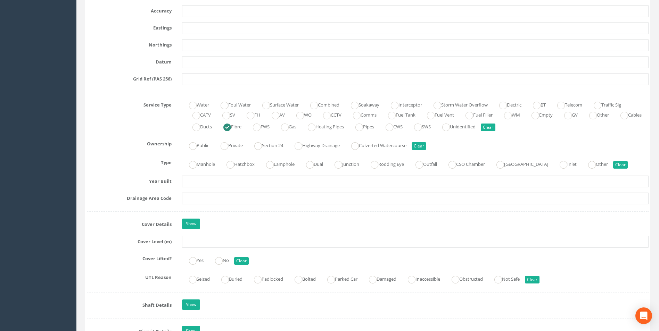
click at [231, 127] on ins at bounding box center [227, 128] width 8 height 8
click at [495, 126] on button "Clear" at bounding box center [488, 128] width 15 height 8
radio input "false"
click at [360, 116] on ins at bounding box center [357, 116] width 8 height 8
radio input "true"
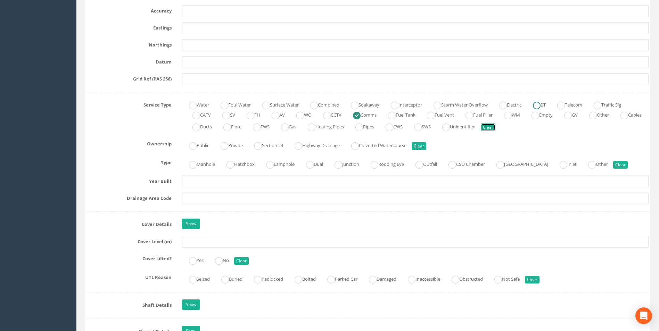
click at [540, 106] on ins at bounding box center [537, 106] width 8 height 8
click at [360, 117] on ins at bounding box center [357, 116] width 8 height 8
radio input "false"
radio input "true"
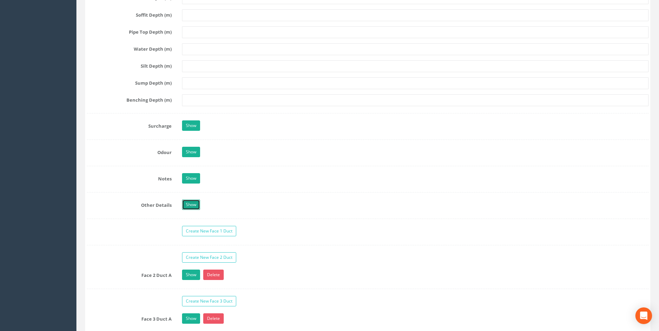
click at [185, 208] on link "Show" at bounding box center [191, 205] width 18 height 10
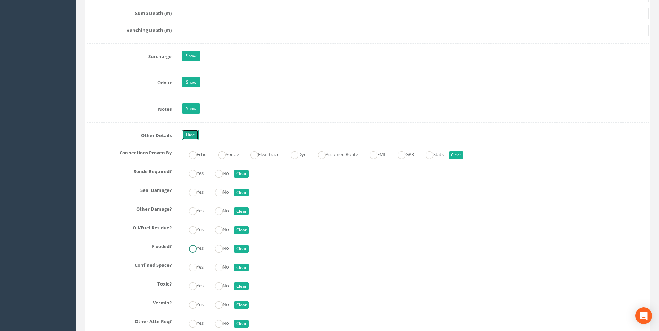
scroll to position [977, 0]
click at [190, 110] on link "Show" at bounding box center [191, 109] width 18 height 10
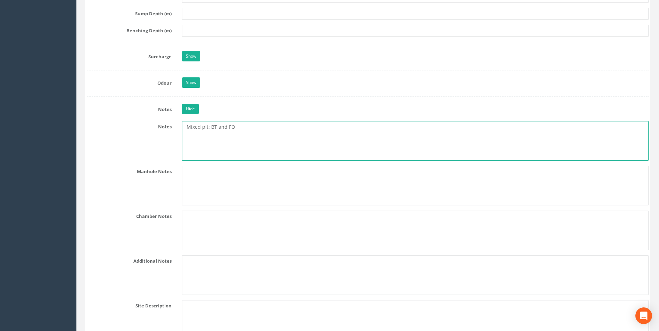
click at [238, 128] on textarea "Mixed pit: BT and FO" at bounding box center [415, 141] width 466 height 40
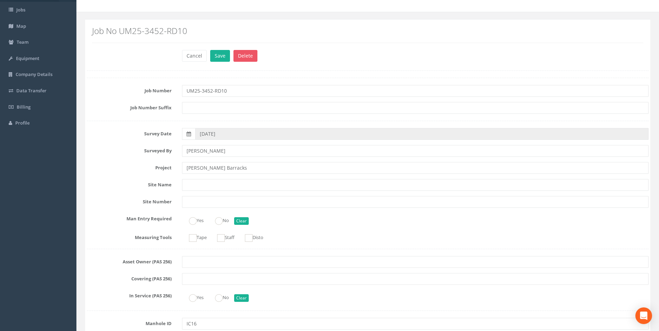
scroll to position [0, 0]
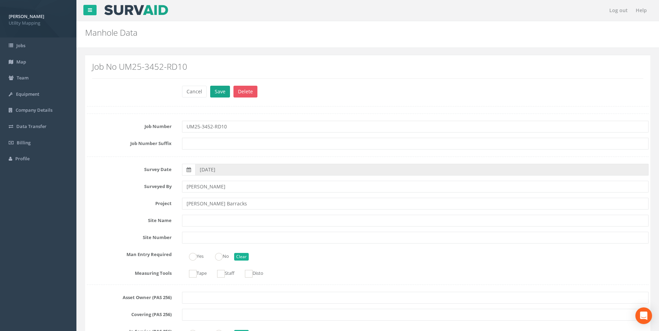
type textarea "Mixed pit: BT and Comms"
click at [225, 97] on button "Save" at bounding box center [220, 92] width 20 height 12
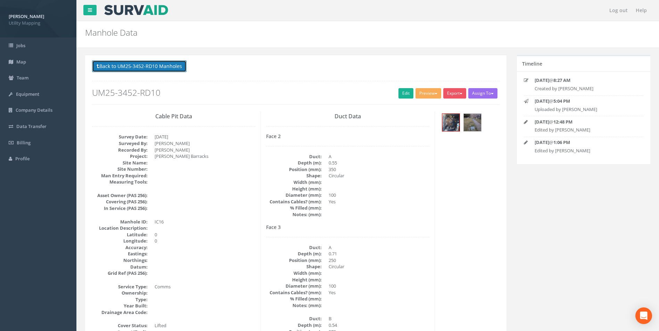
click at [160, 67] on button "Back to UM25-3452-RD10 Manholes" at bounding box center [139, 66] width 94 height 12
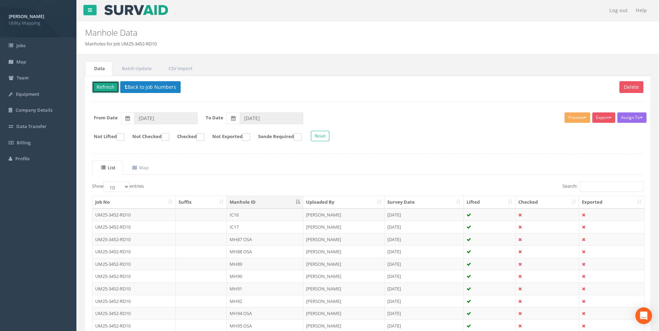
click at [107, 86] on button "Refresh" at bounding box center [105, 87] width 27 height 12
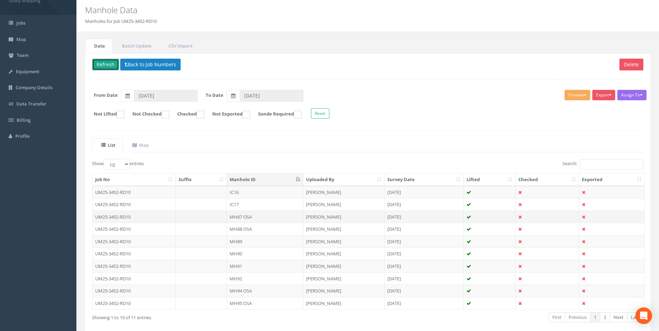
scroll to position [35, 0]
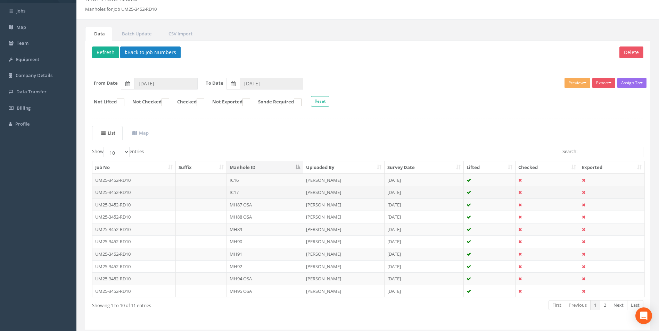
click at [235, 189] on td "IC17" at bounding box center [265, 192] width 76 height 13
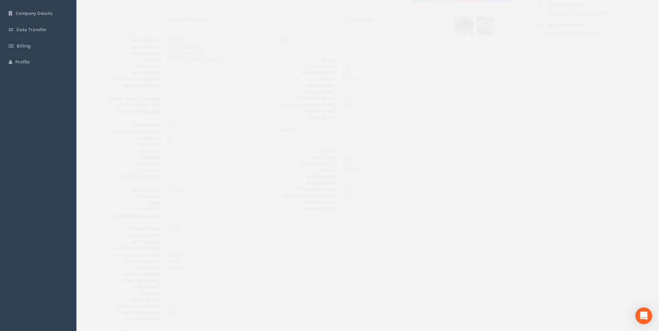
scroll to position [0, 0]
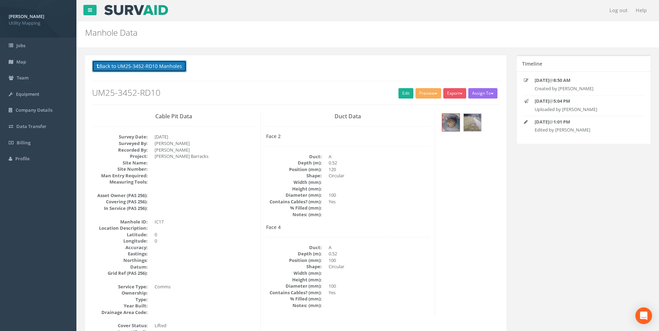
click at [140, 63] on button "Back to UM25-3452-RD10 Manholes" at bounding box center [139, 66] width 94 height 12
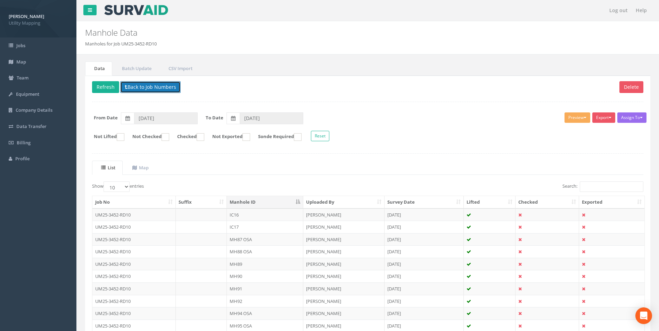
click at [137, 85] on button "Back to Job Numbers" at bounding box center [150, 87] width 60 height 12
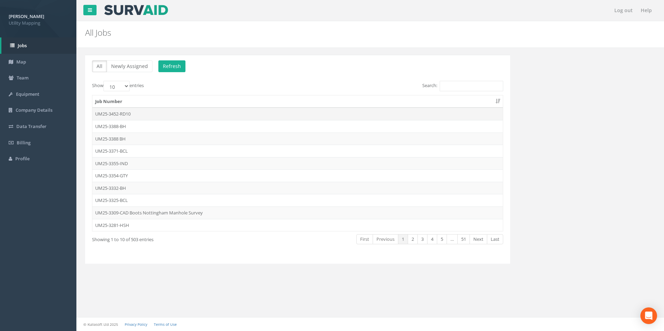
click at [130, 114] on td "UM25-3452-RD10" at bounding box center [297, 114] width 410 height 13
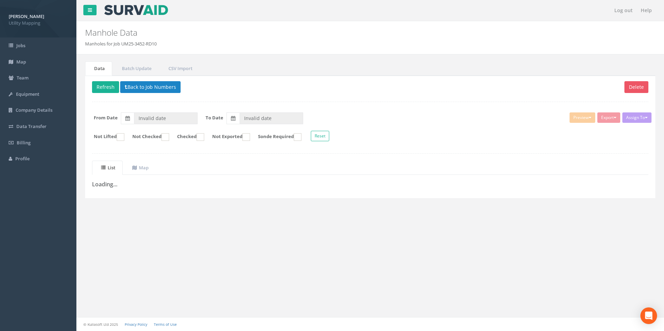
type input "01/09/2025"
type input "02/09/2025"
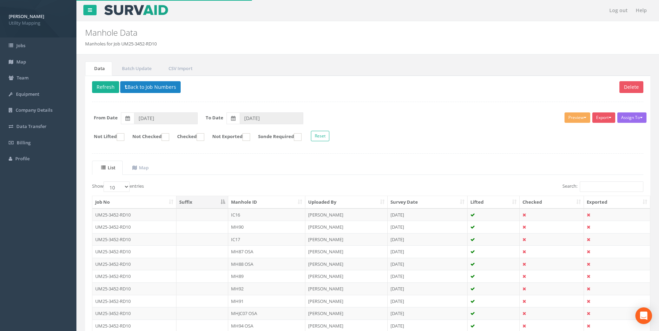
click at [254, 199] on th "Manhole ID" at bounding box center [266, 202] width 77 height 13
